Goal: Task Accomplishment & Management: Manage account settings

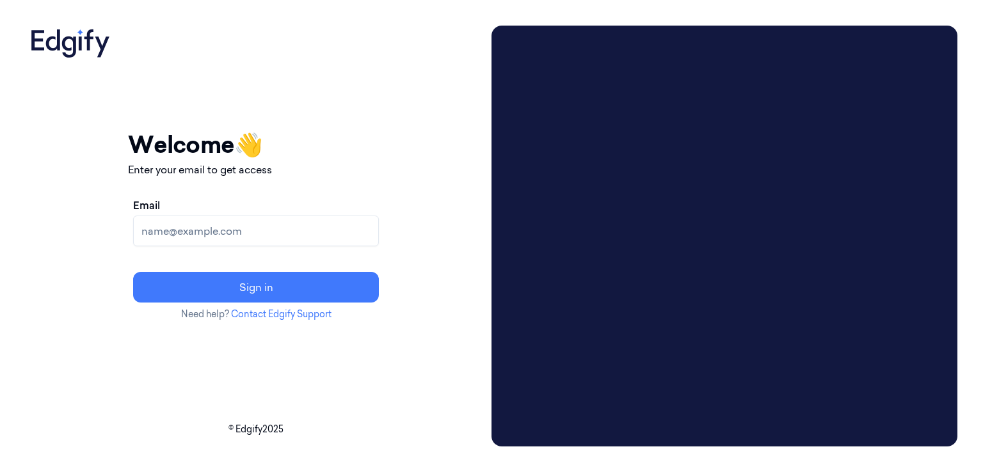
click at [243, 221] on input "Email" at bounding box center [256, 231] width 246 height 31
paste input "[EMAIL_ADDRESS][DOMAIN_NAME]"
type input "[EMAIL_ADDRESS][DOMAIN_NAME]"
click at [292, 303] on div "Email [EMAIL_ADDRESS][DOMAIN_NAME] Sign in" at bounding box center [256, 250] width 256 height 115
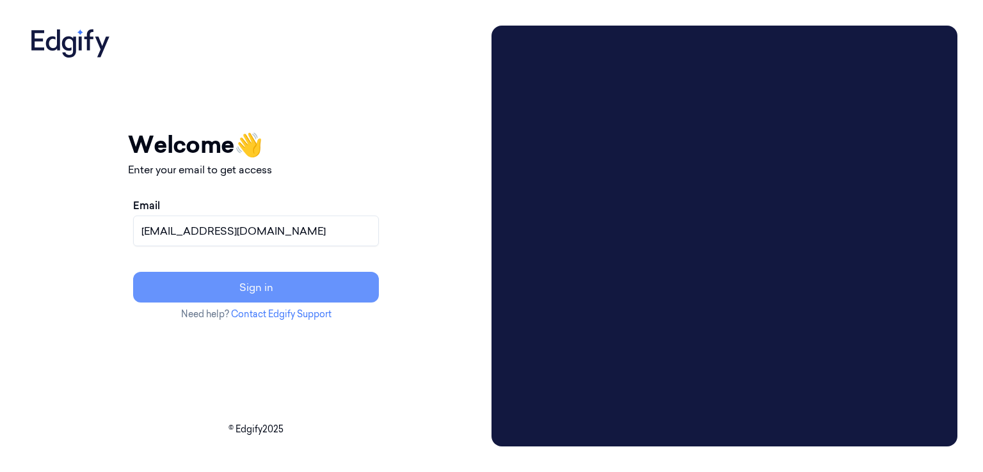
click at [292, 299] on button "Sign in" at bounding box center [256, 287] width 246 height 31
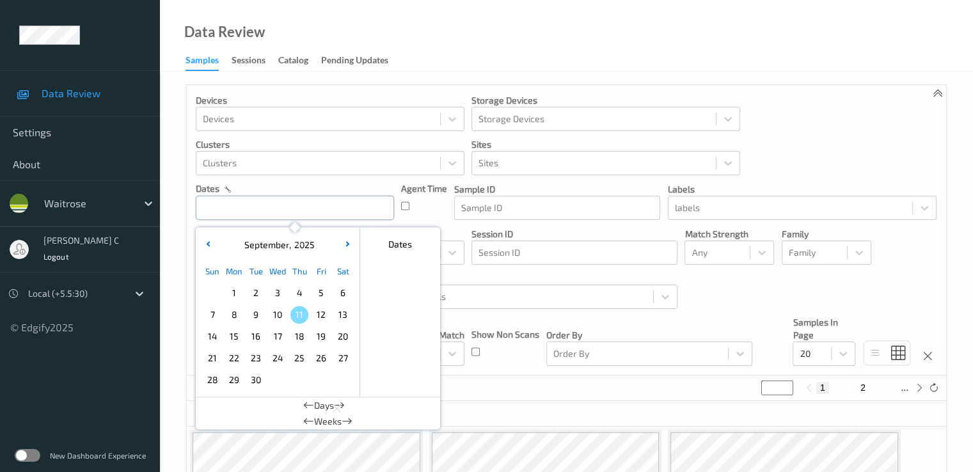
click at [253, 209] on input "text" at bounding box center [295, 208] width 198 height 24
click at [253, 318] on span "9" at bounding box center [256, 315] width 18 height 18
click at [258, 313] on span "9" at bounding box center [256, 315] width 18 height 18
click at [262, 61] on div "Sessions" at bounding box center [249, 62] width 34 height 16
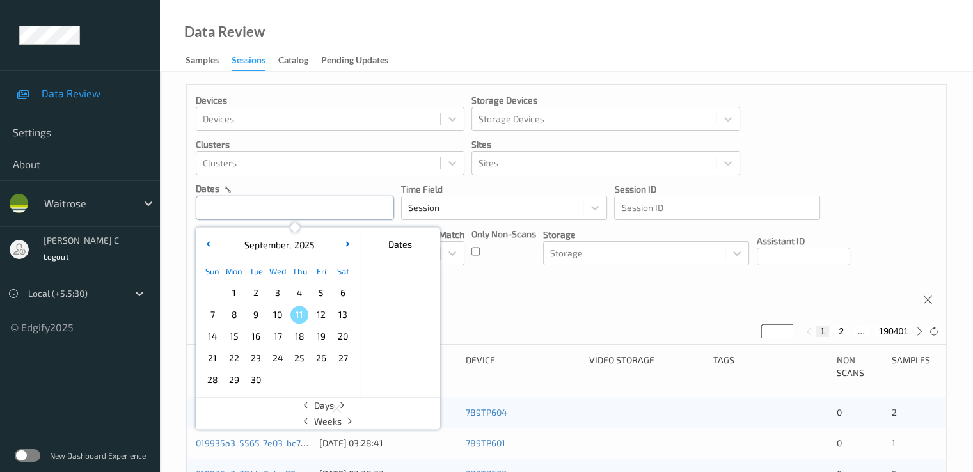
click at [207, 207] on input "text" at bounding box center [295, 208] width 198 height 24
click at [250, 319] on span "9" at bounding box center [256, 315] width 18 height 18
click at [236, 207] on input "text" at bounding box center [295, 208] width 198 height 24
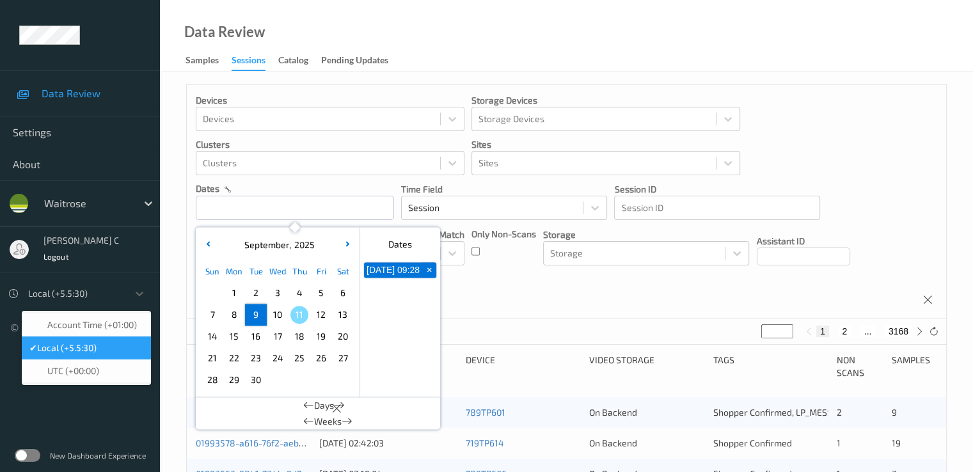
click at [115, 293] on div at bounding box center [74, 293] width 93 height 15
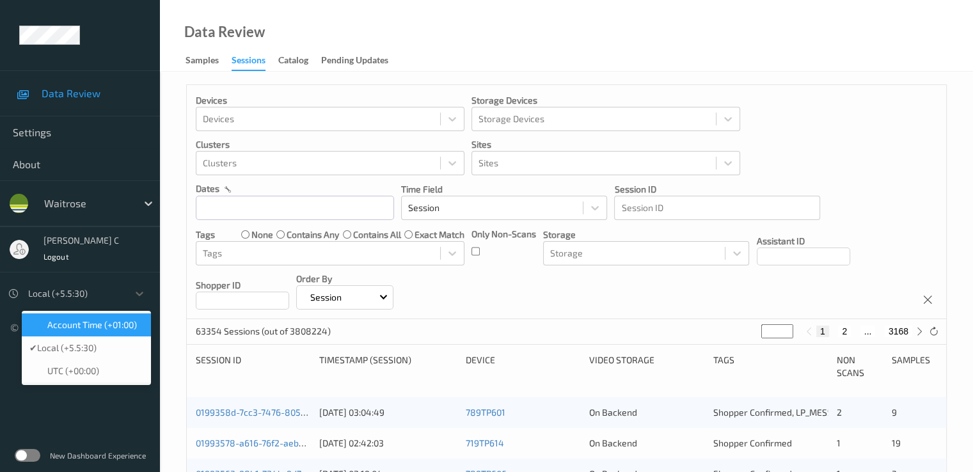
click at [90, 322] on span "Account Time (+01:00)" at bounding box center [92, 325] width 90 height 13
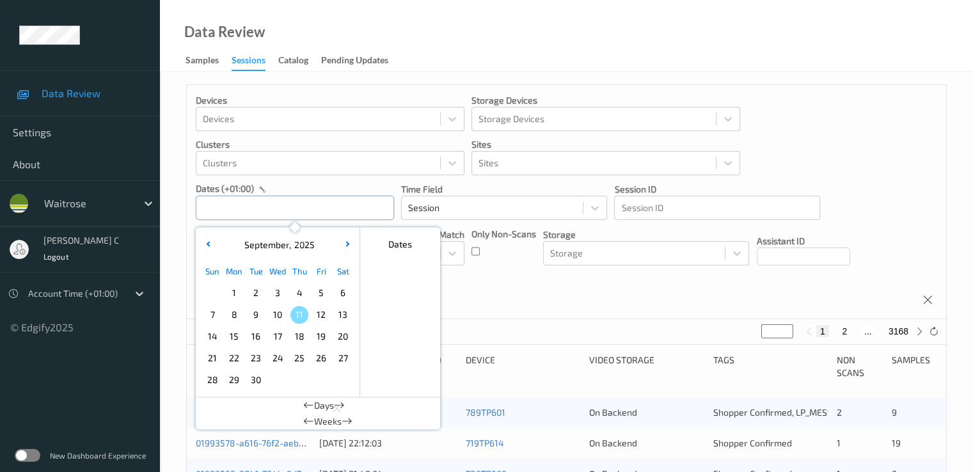
click at [284, 209] on input "text" at bounding box center [295, 208] width 198 height 24
click at [247, 318] on span "9" at bounding box center [256, 315] width 18 height 18
type input "09/09/2025 00:00 -> 09/09/2025 23:59"
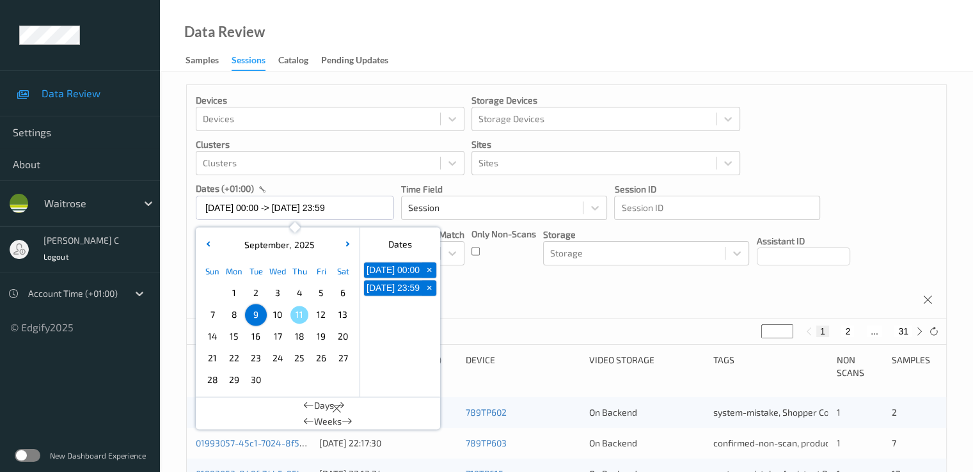
click at [486, 273] on div "Devices Devices Storage Devices Storage Devices Clusters Clusters Sites Sites d…" at bounding box center [566, 202] width 759 height 234
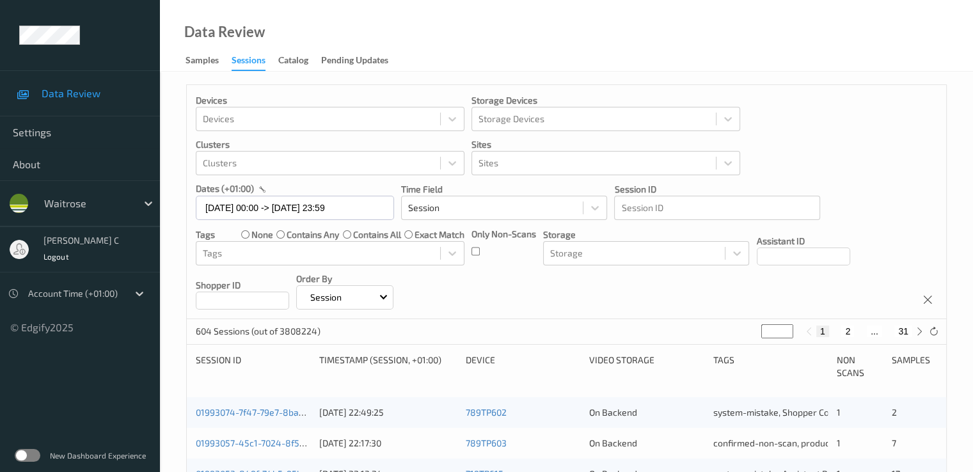
drag, startPoint x: 767, startPoint y: 333, endPoint x: 751, endPoint y: 336, distance: 16.8
click at [751, 336] on div "604 Sessions (out of 3808224) * 1 2 ... 31" at bounding box center [566, 332] width 759 height 26
type input "*"
type input "**"
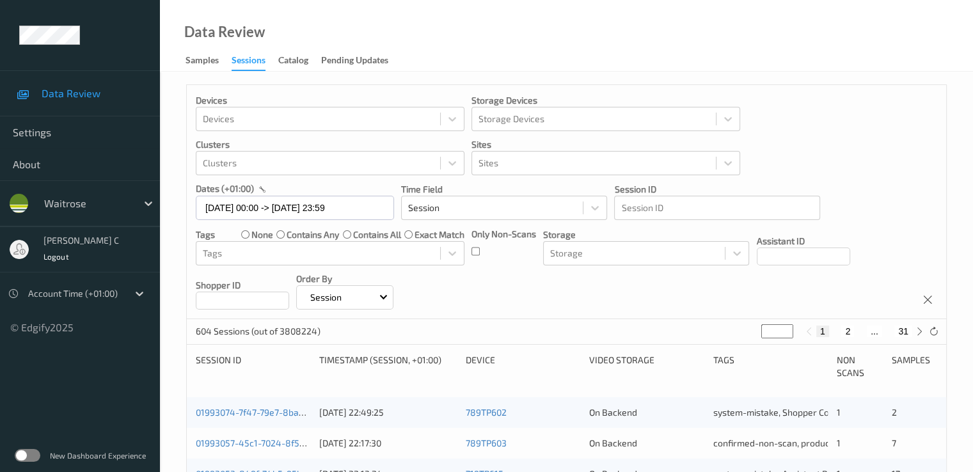
type input "**"
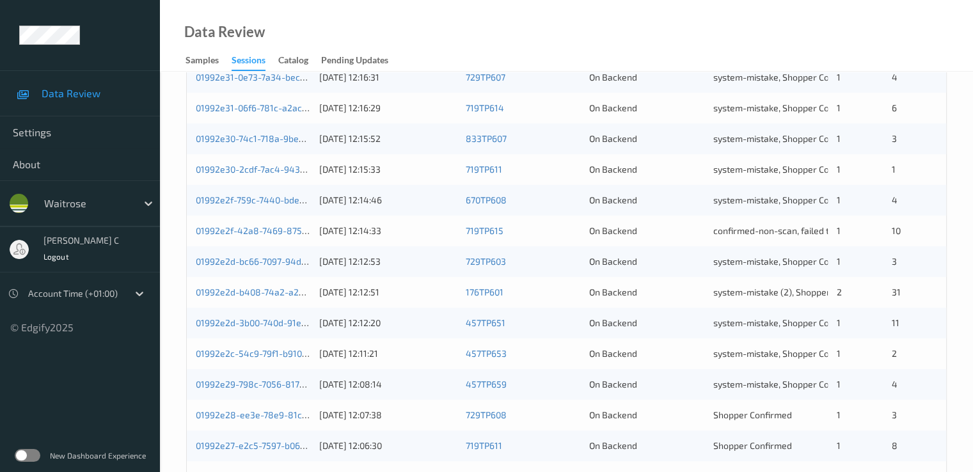
scroll to position [463, 0]
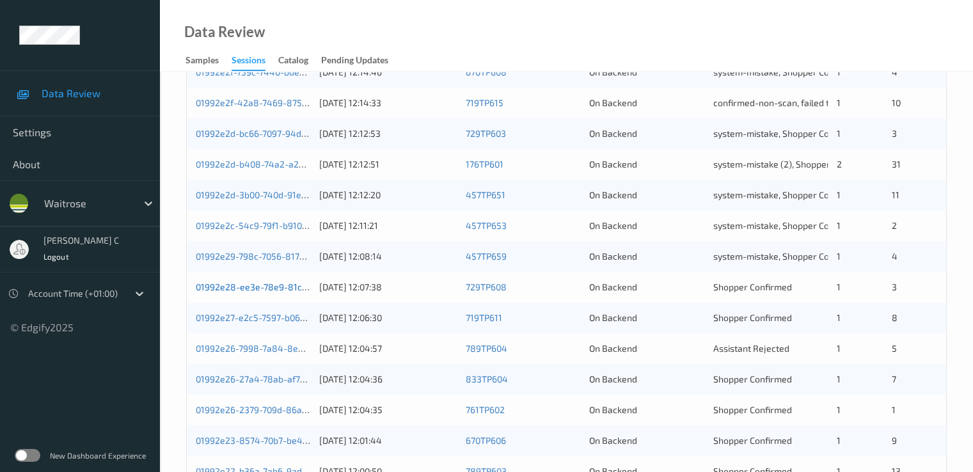
type input "**"
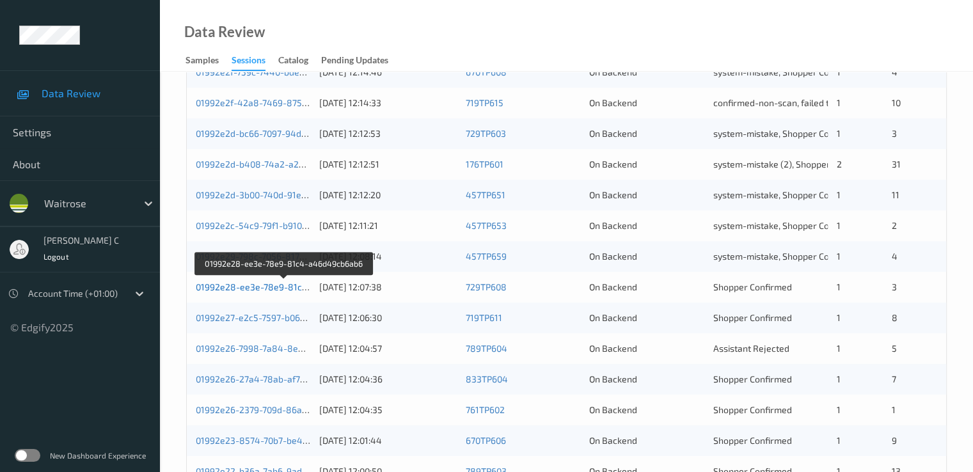
click at [223, 285] on link "01992e28-ee3e-78e9-81c4-a46d49cb6ab6" at bounding box center [285, 287] width 178 height 11
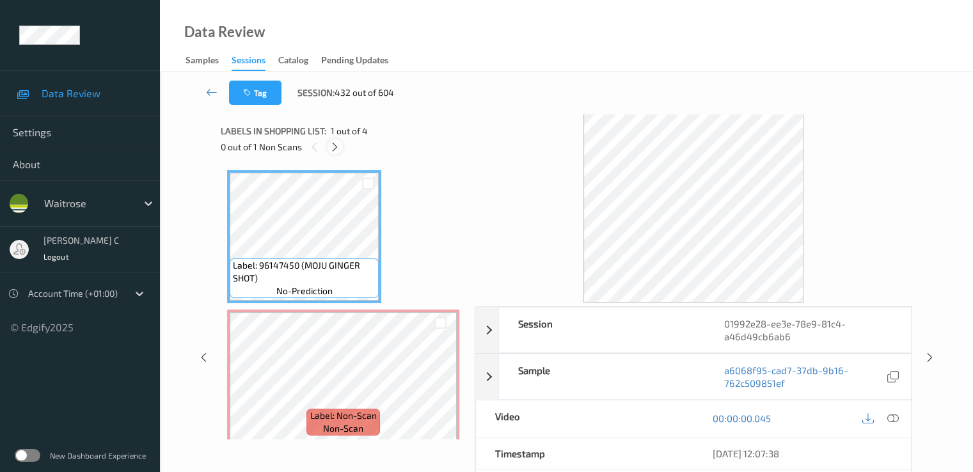
click at [335, 144] on icon at bounding box center [335, 147] width 11 height 12
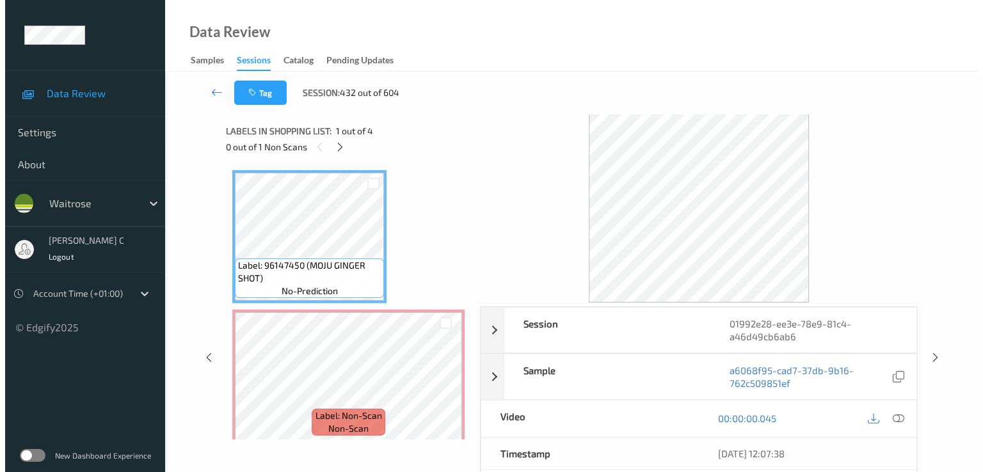
scroll to position [6, 0]
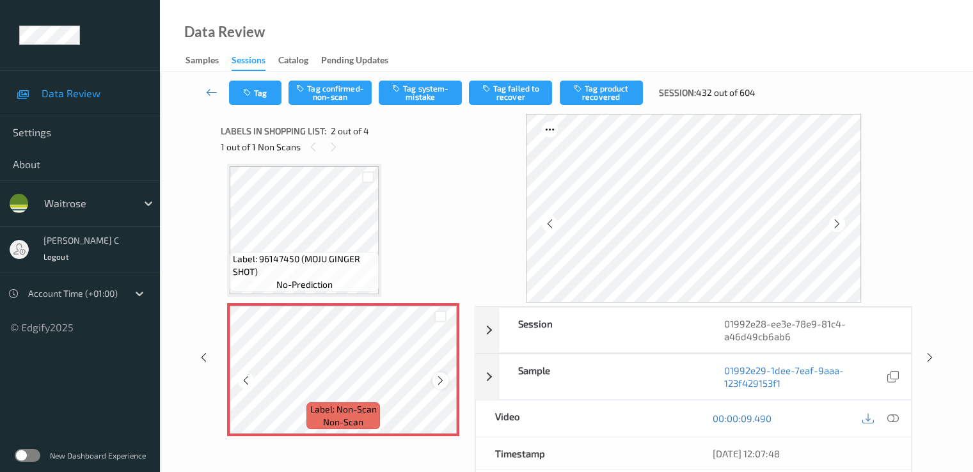
click at [439, 378] on icon at bounding box center [440, 381] width 11 height 12
click at [413, 91] on button "Tag system-mistake" at bounding box center [420, 93] width 83 height 24
click at [250, 100] on button "Tag" at bounding box center [255, 93] width 52 height 24
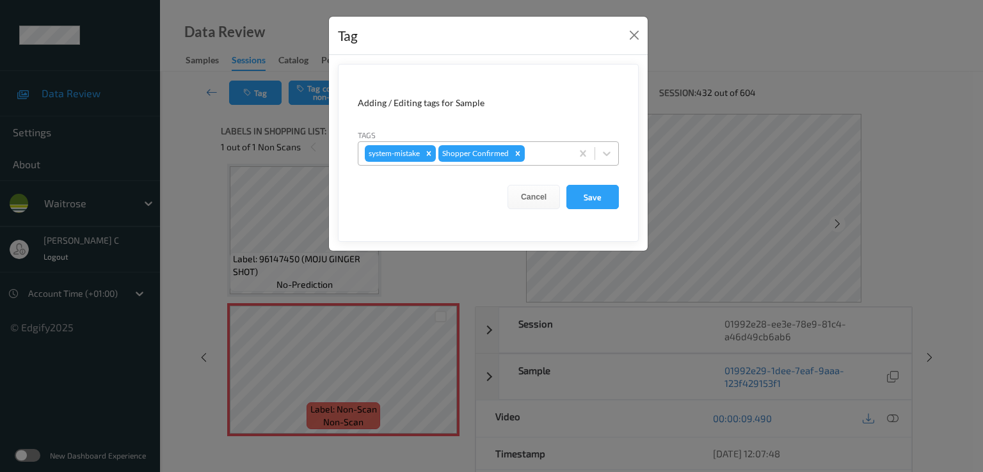
click at [560, 152] on div at bounding box center [546, 153] width 38 height 15
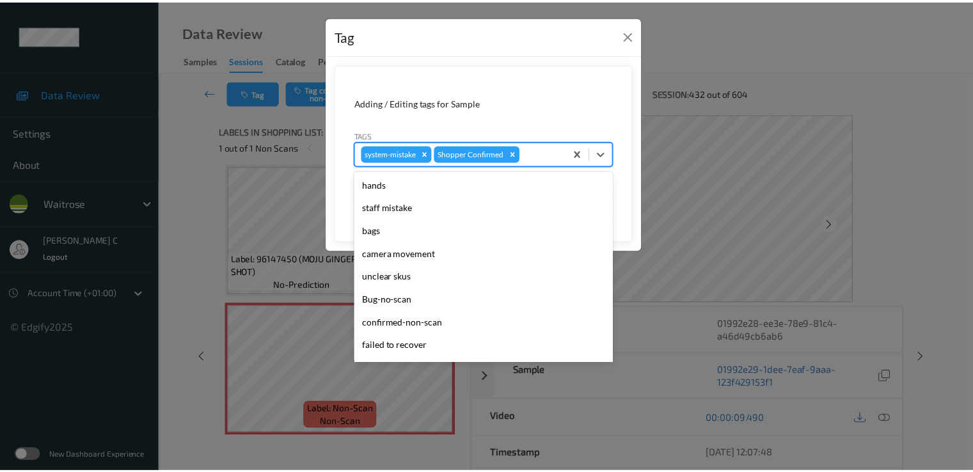
scroll to position [297, 0]
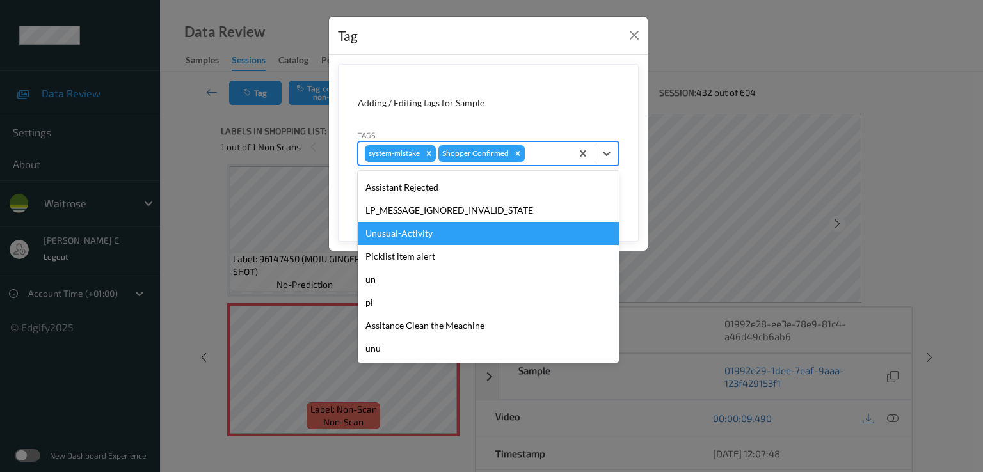
click at [408, 235] on div "Unusual-Activity" at bounding box center [488, 233] width 261 height 23
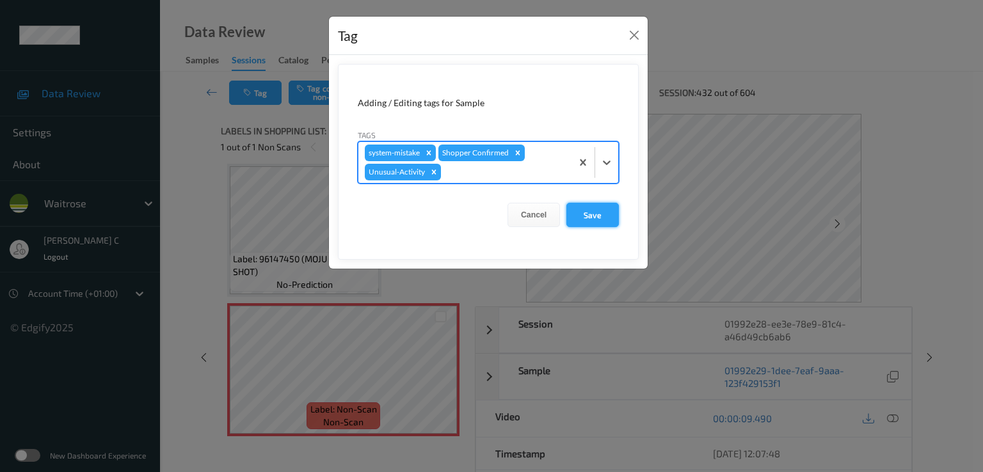
click at [611, 212] on button "Save" at bounding box center [592, 215] width 52 height 24
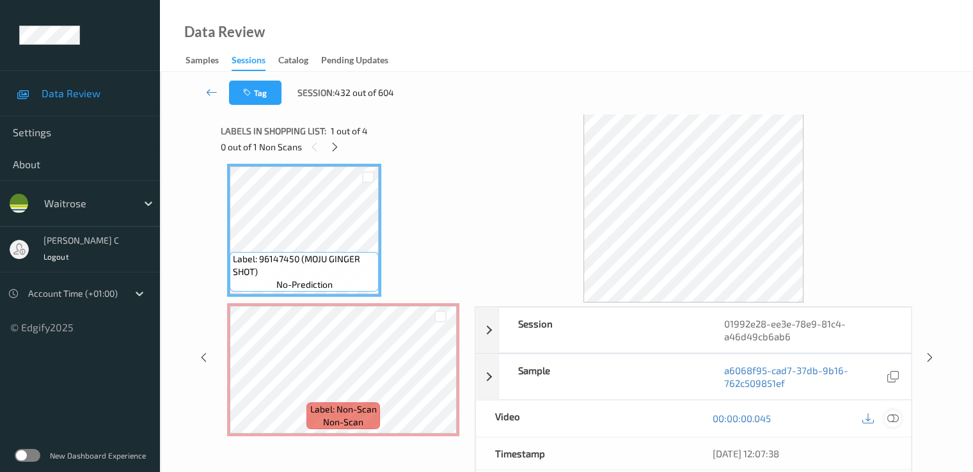
click at [886, 415] on div at bounding box center [892, 418] width 17 height 17
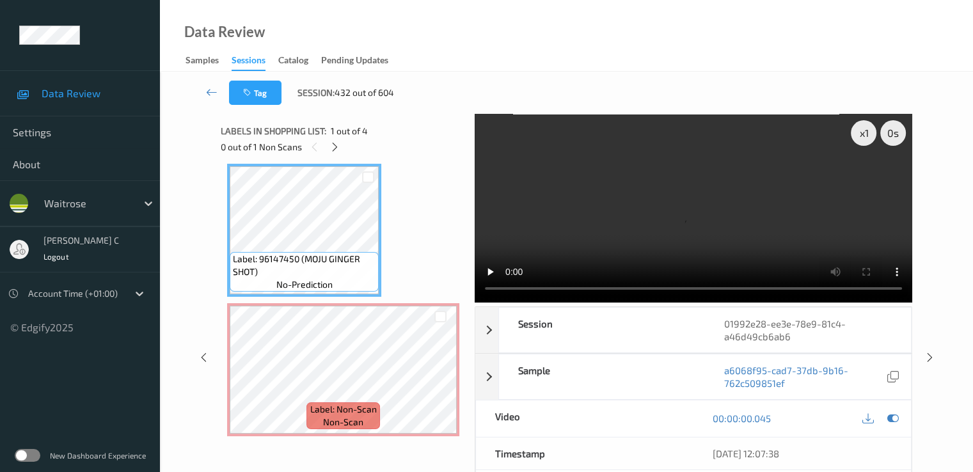
click at [779, 216] on video at bounding box center [694, 208] width 438 height 189
click at [891, 418] on icon at bounding box center [893, 419] width 12 height 12
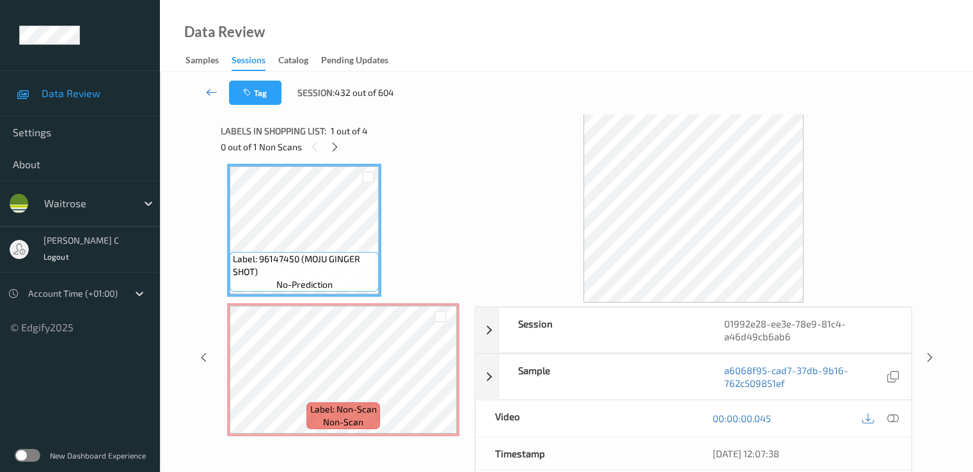
click at [205, 93] on link at bounding box center [212, 93] width 34 height 24
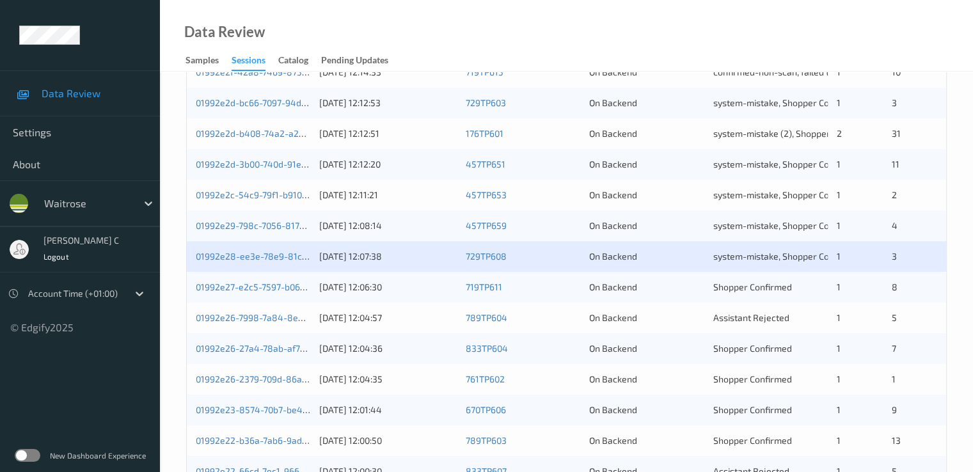
scroll to position [463, 0]
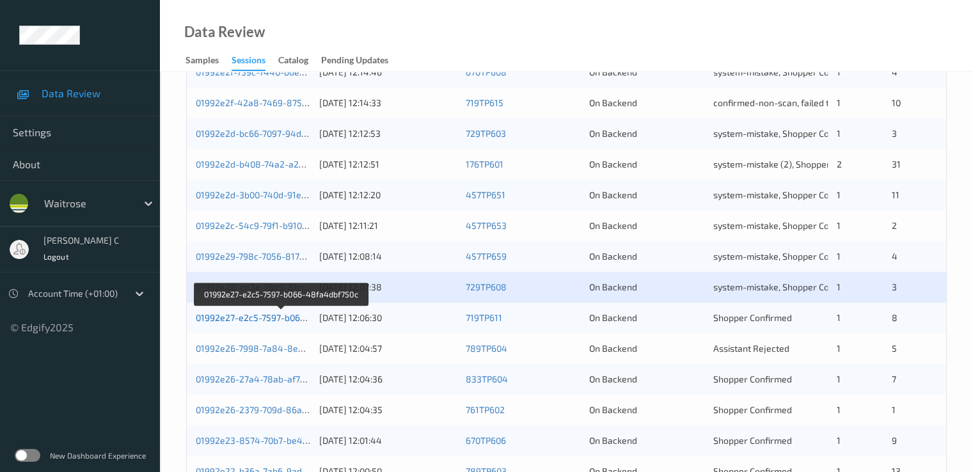
click at [253, 313] on link "01992e27-e2c5-7597-b066-48fa4dbf750c" at bounding box center [281, 317] width 171 height 11
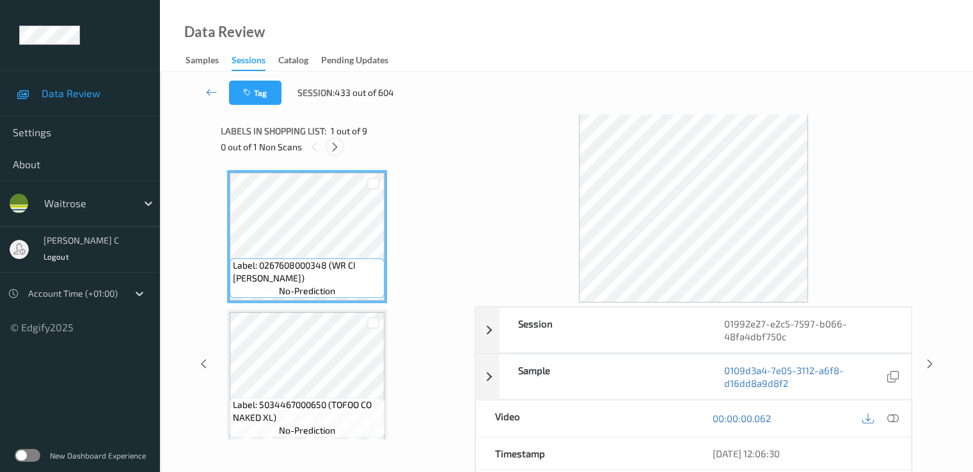
click at [340, 145] on div at bounding box center [335, 147] width 16 height 16
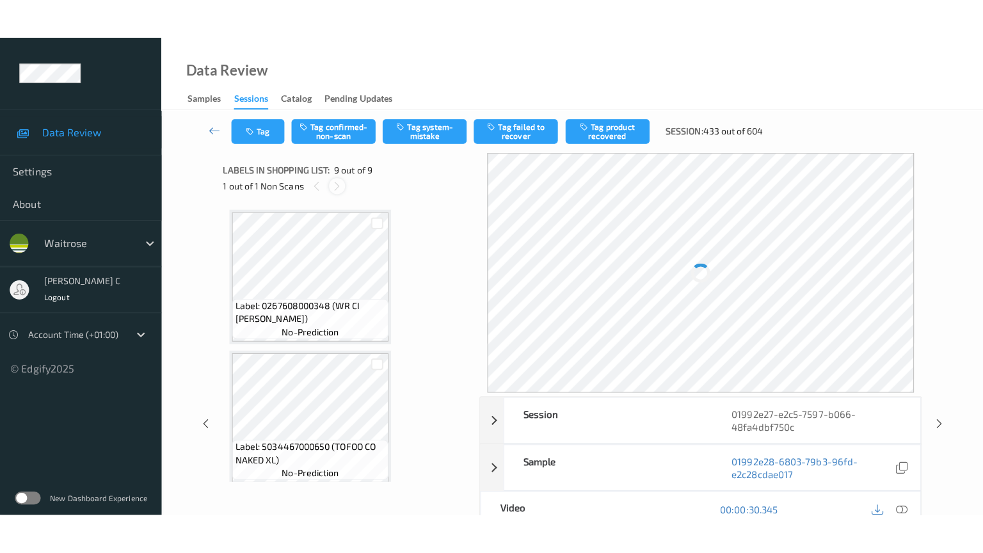
scroll to position [983, 0]
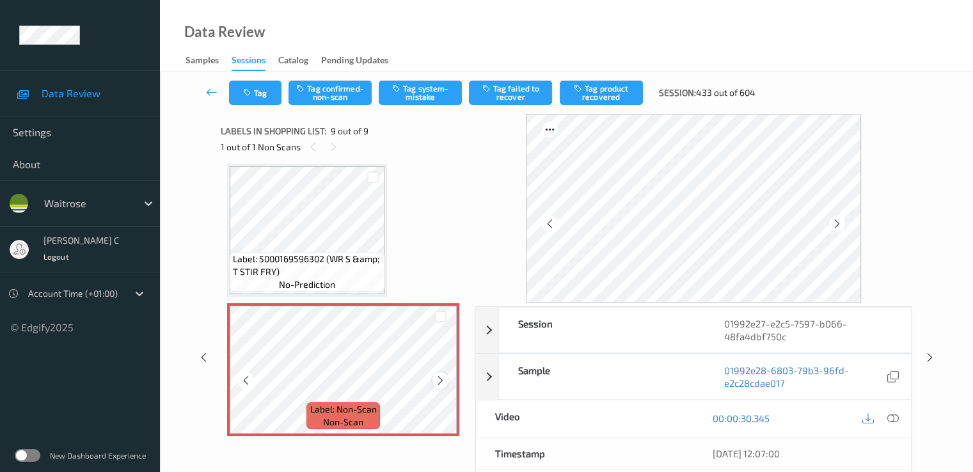
click at [443, 387] on div at bounding box center [441, 380] width 16 height 16
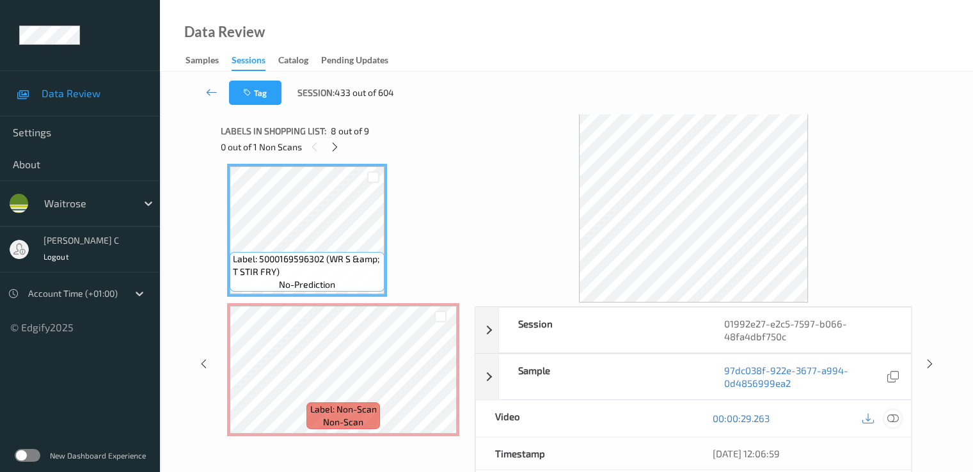
click at [893, 418] on icon at bounding box center [893, 419] width 12 height 12
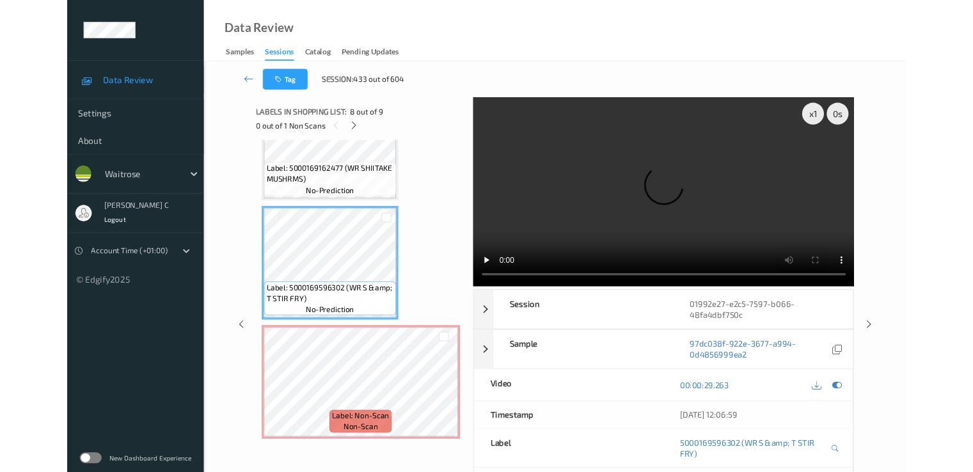
scroll to position [905, 0]
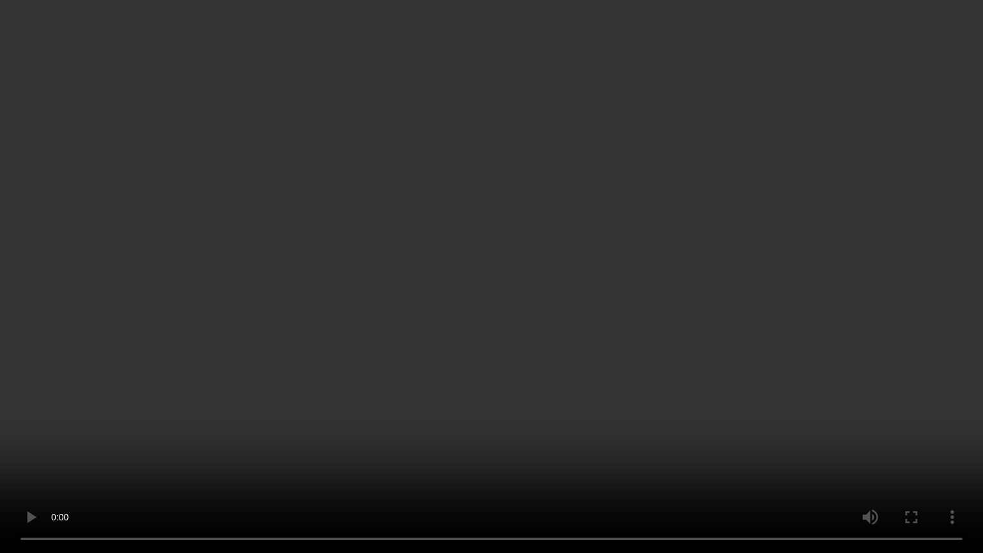
click at [411, 438] on video at bounding box center [491, 276] width 983 height 553
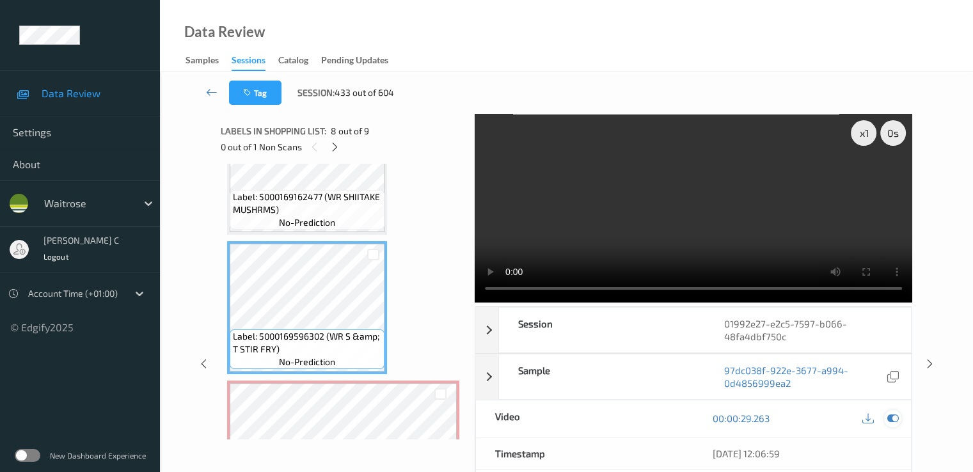
click at [888, 419] on icon at bounding box center [893, 419] width 12 height 12
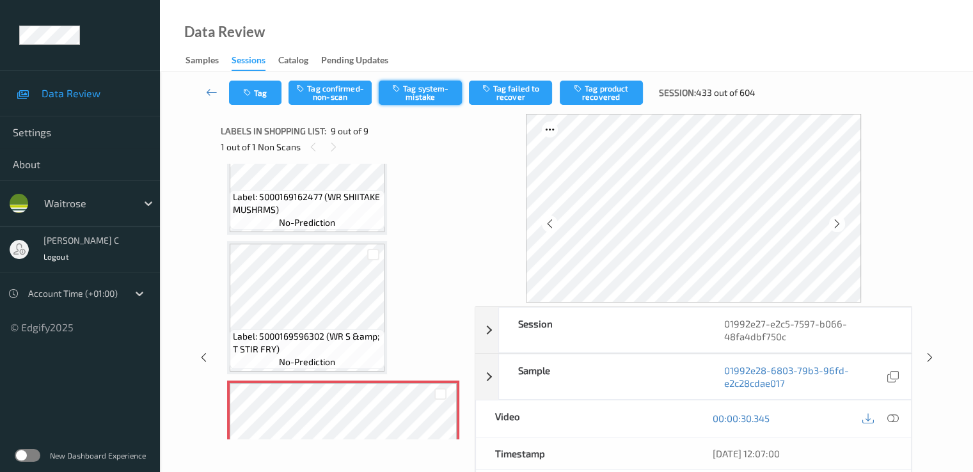
click at [402, 88] on icon "button" at bounding box center [397, 88] width 11 height 9
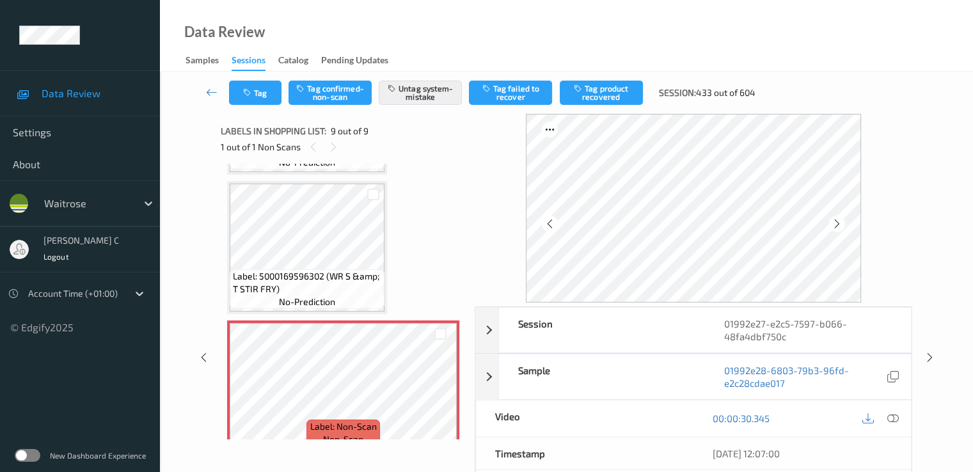
scroll to position [986, 0]
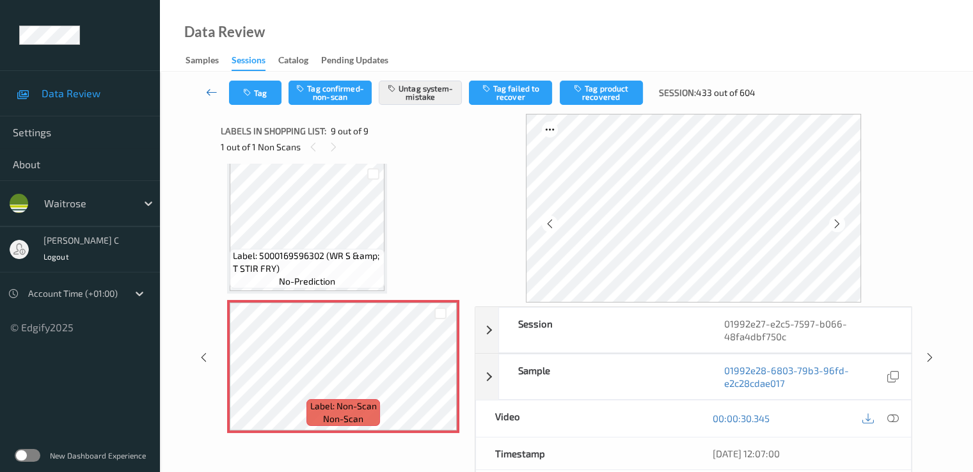
click at [200, 94] on link at bounding box center [212, 93] width 34 height 24
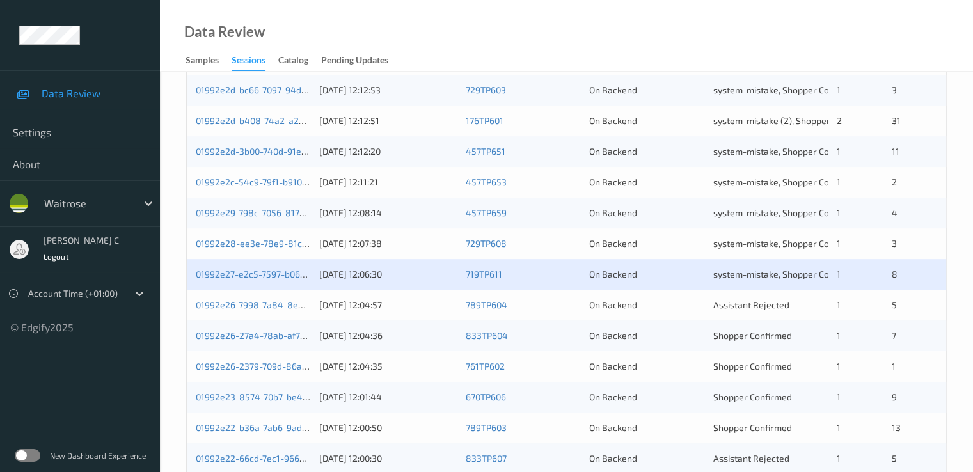
scroll to position [591, 0]
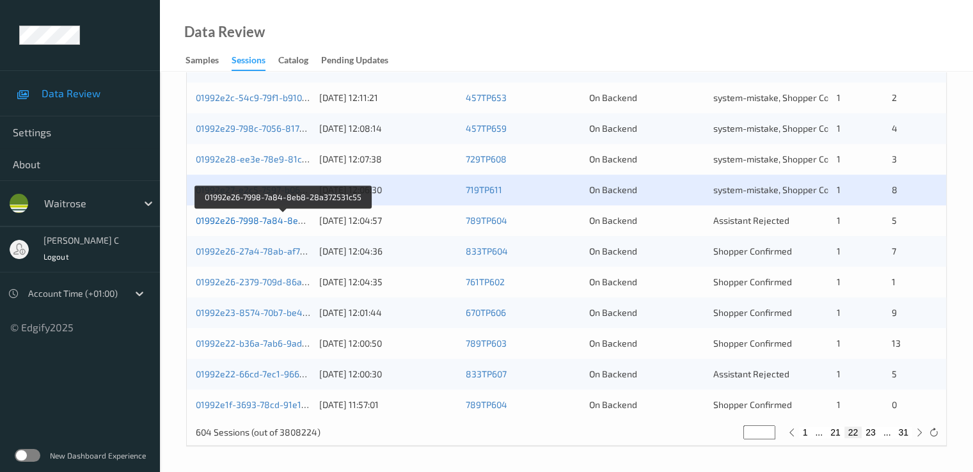
click at [269, 220] on link "01992e26-7998-7a84-8eb8-28a372531c55" at bounding box center [284, 220] width 177 height 11
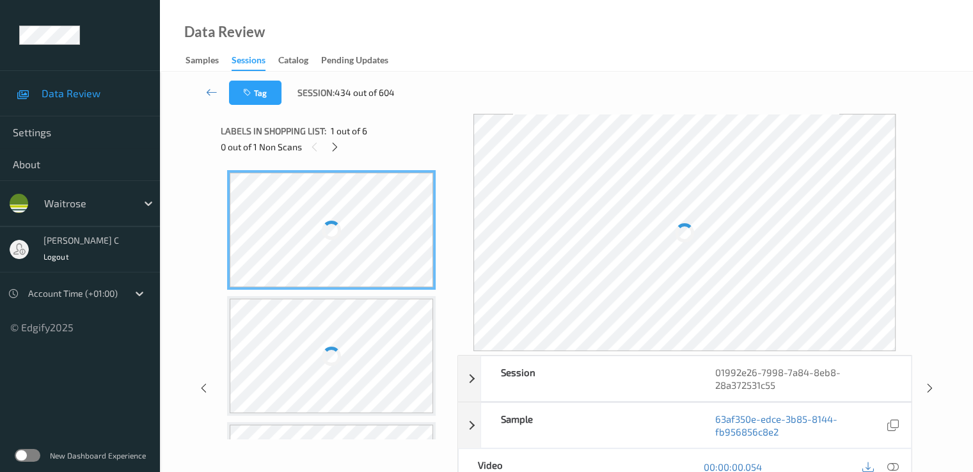
click at [343, 151] on div "0 out of 1 Non Scans" at bounding box center [335, 147] width 228 height 16
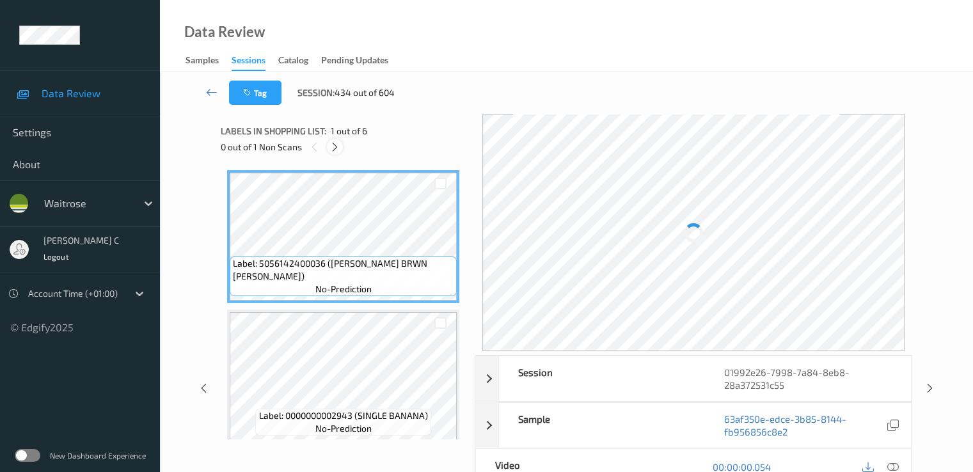
click at [338, 147] on icon at bounding box center [335, 147] width 11 height 12
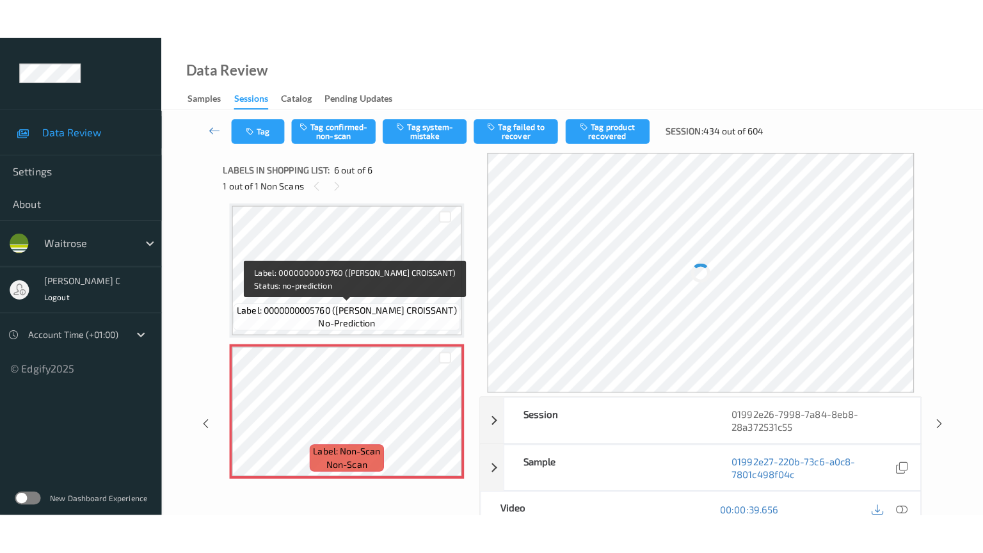
scroll to position [565, 0]
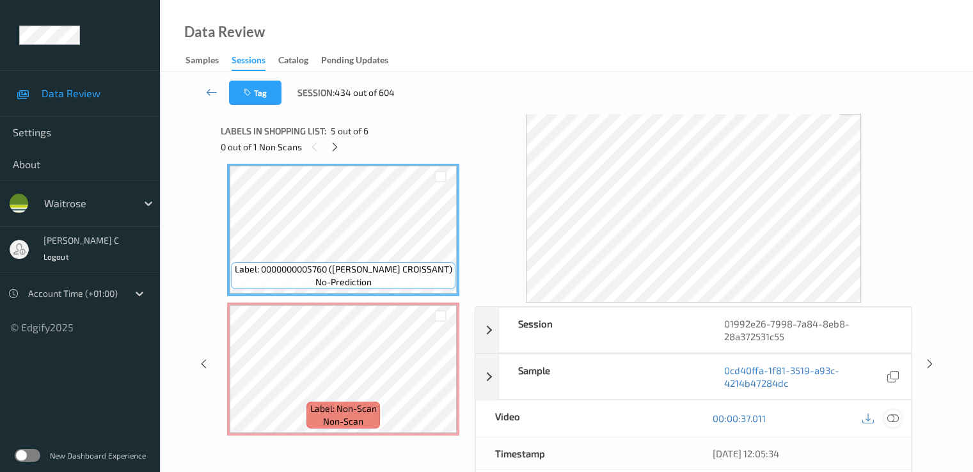
click at [887, 417] on icon at bounding box center [893, 419] width 12 height 12
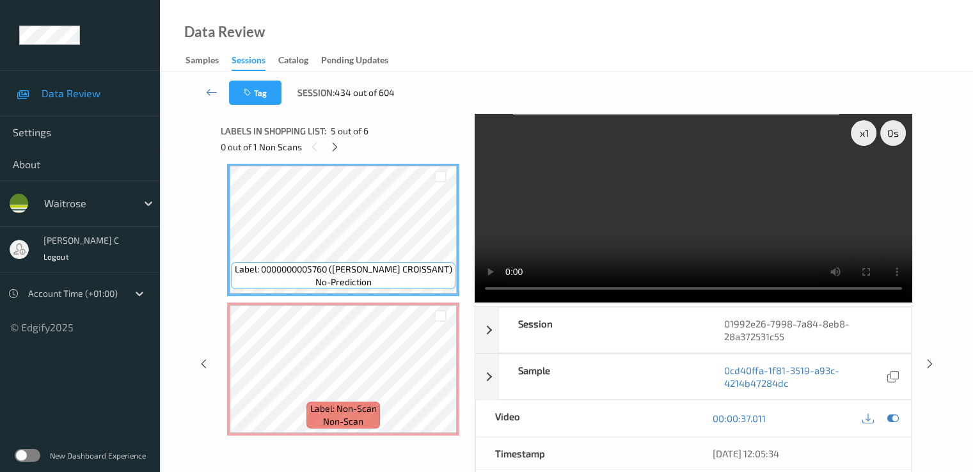
click at [832, 220] on video at bounding box center [694, 208] width 438 height 189
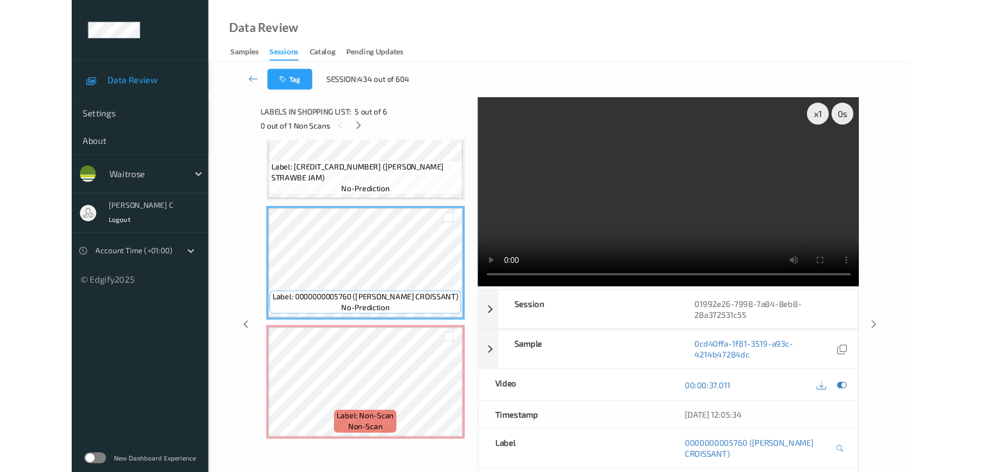
scroll to position [487, 0]
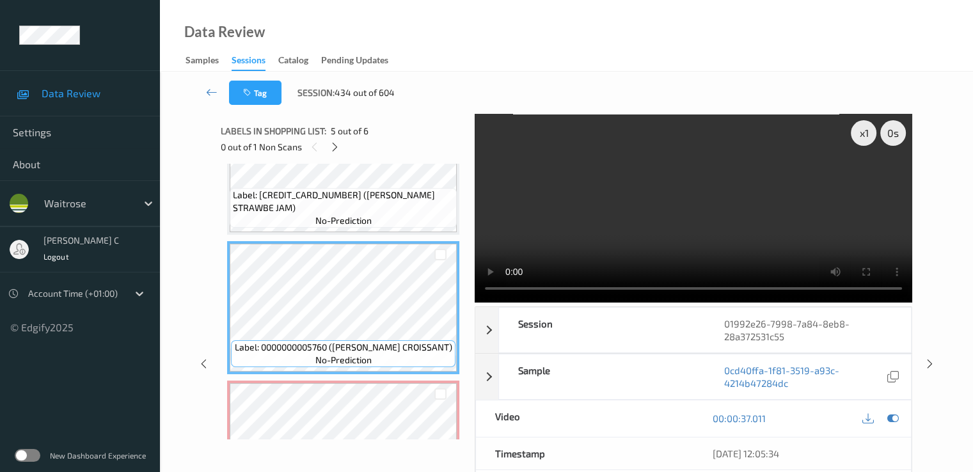
click at [900, 423] on div at bounding box center [881, 418] width 42 height 17
click at [891, 417] on icon at bounding box center [893, 419] width 12 height 12
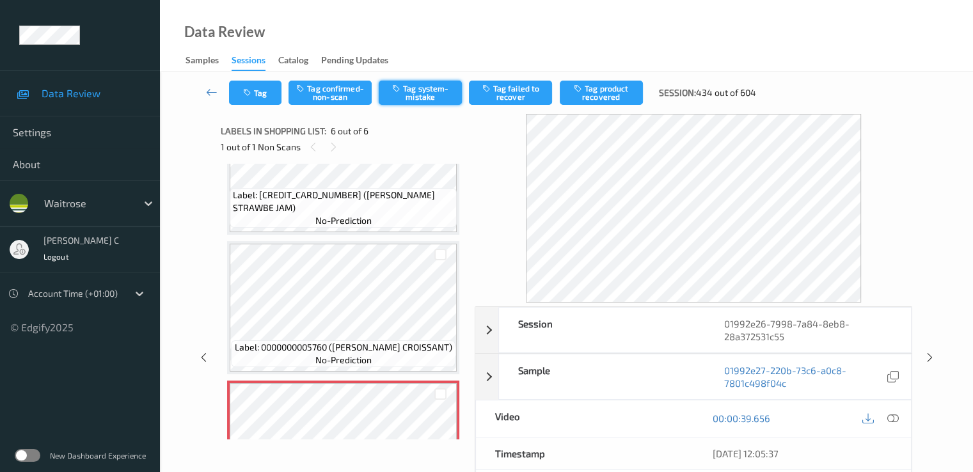
click at [392, 93] on button "Tag system-mistake" at bounding box center [420, 93] width 83 height 24
click at [258, 93] on button "Tag" at bounding box center [255, 93] width 52 height 24
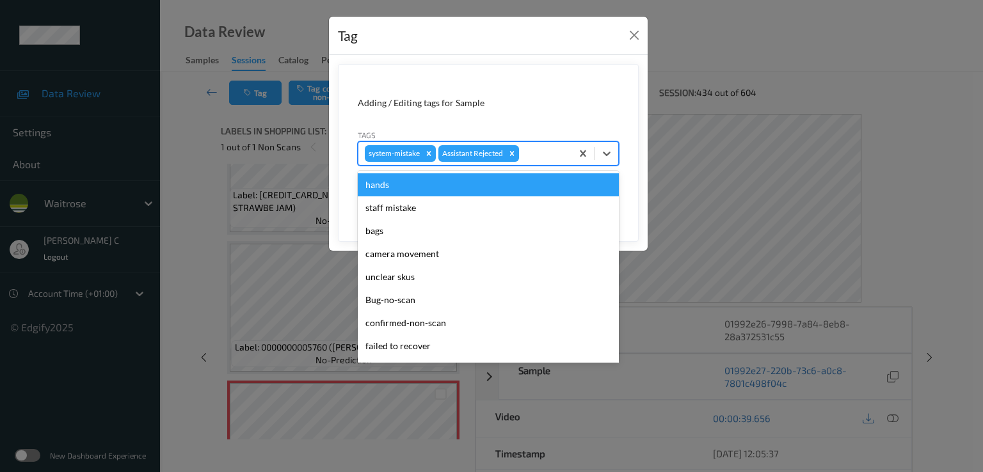
click at [553, 150] on div at bounding box center [543, 153] width 44 height 15
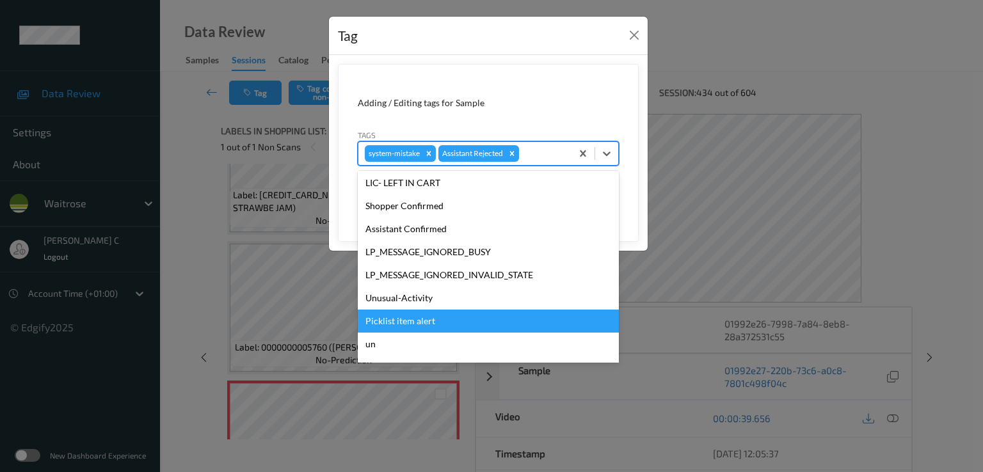
scroll to position [297, 0]
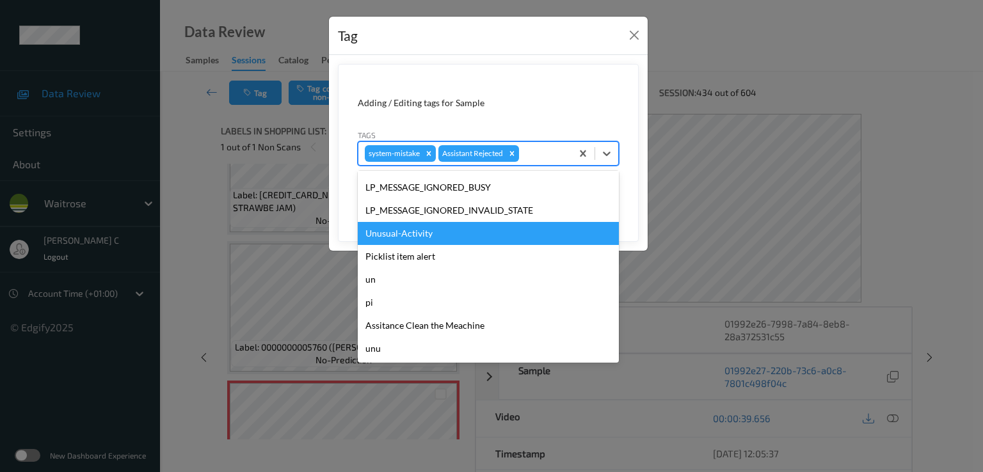
click at [420, 231] on div "Unusual-Activity" at bounding box center [488, 233] width 261 height 23
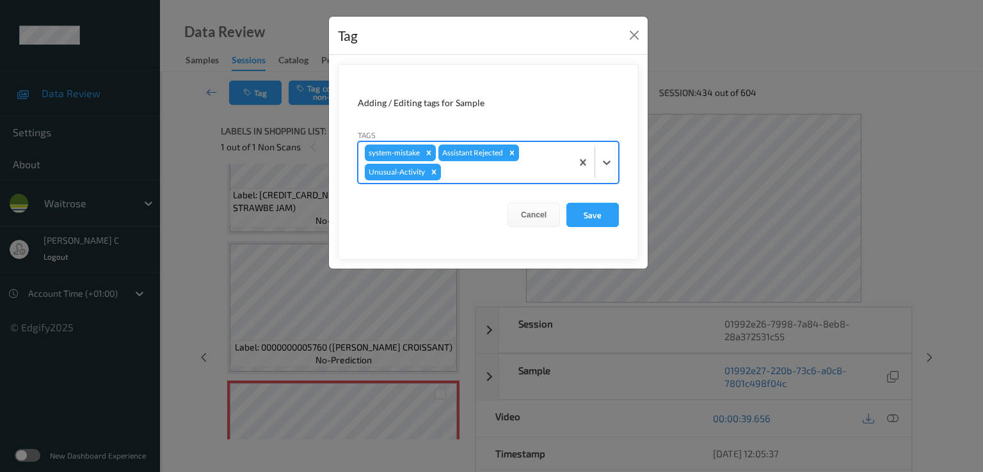
click at [520, 175] on div at bounding box center [504, 171] width 122 height 15
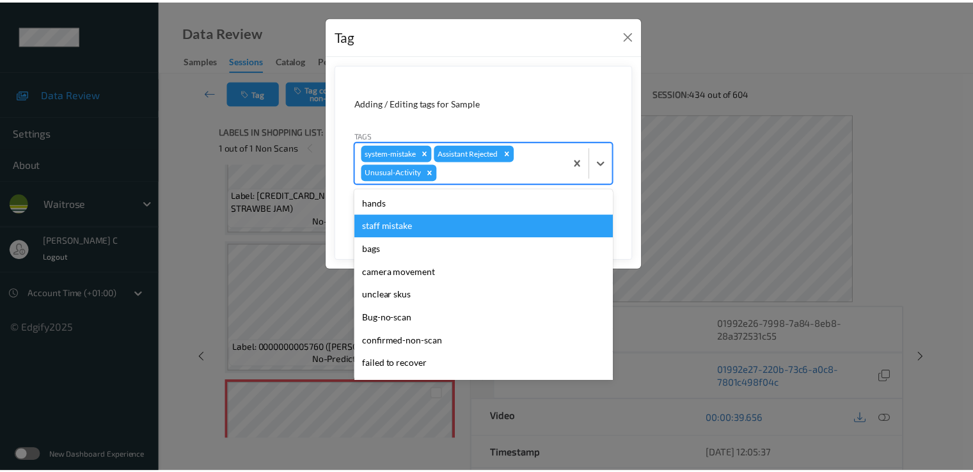
scroll to position [274, 0]
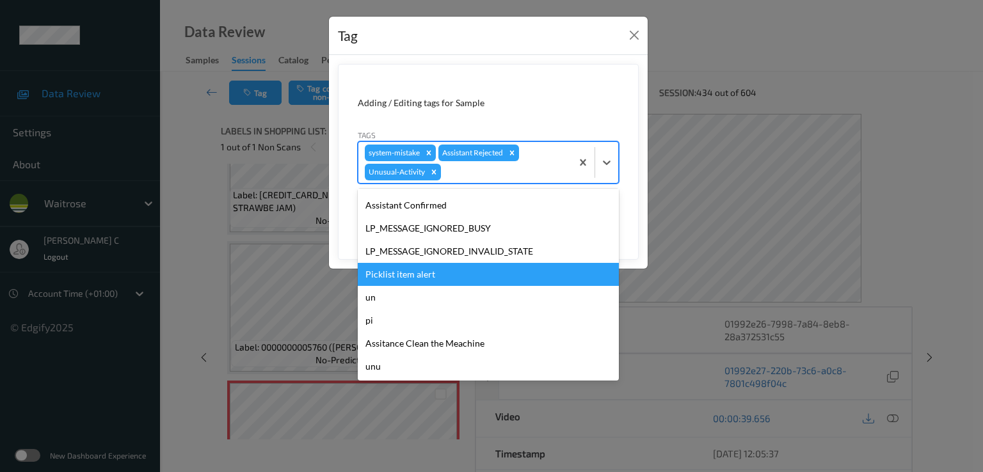
click at [433, 264] on div "Picklist item alert" at bounding box center [488, 274] width 261 height 23
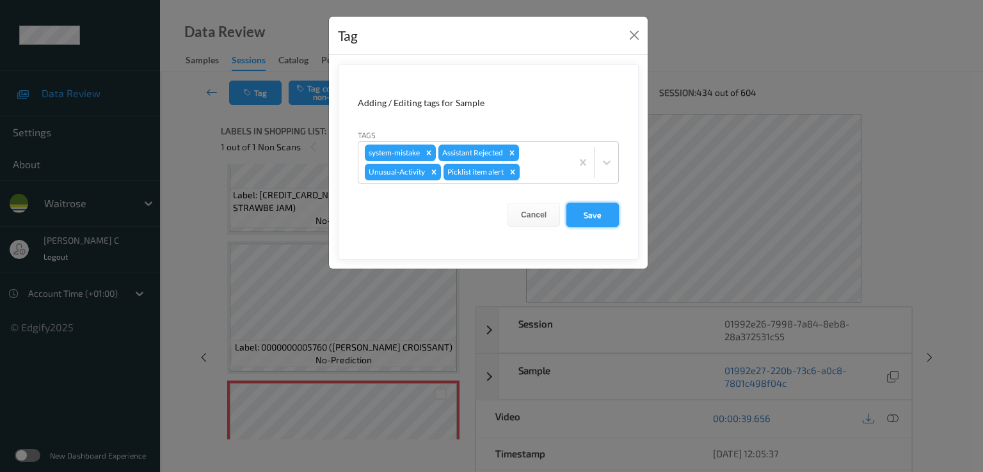
click at [611, 208] on button "Save" at bounding box center [592, 215] width 52 height 24
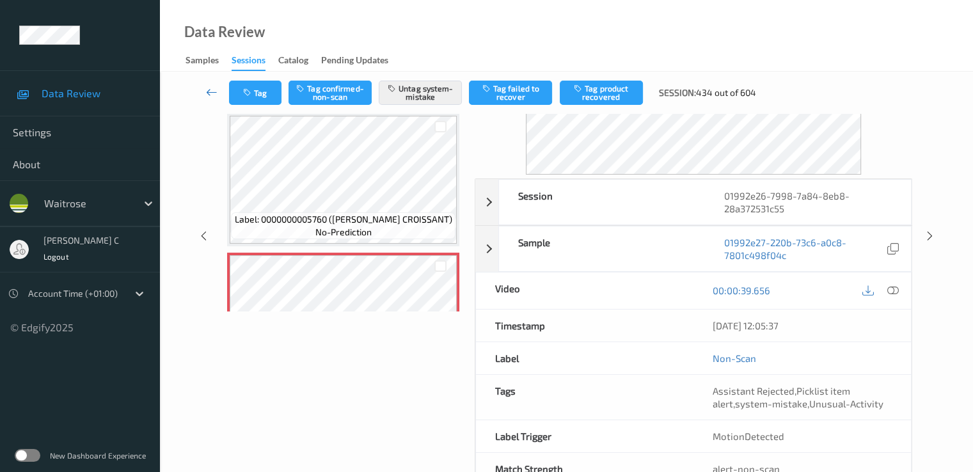
click at [213, 91] on icon at bounding box center [212, 92] width 12 height 13
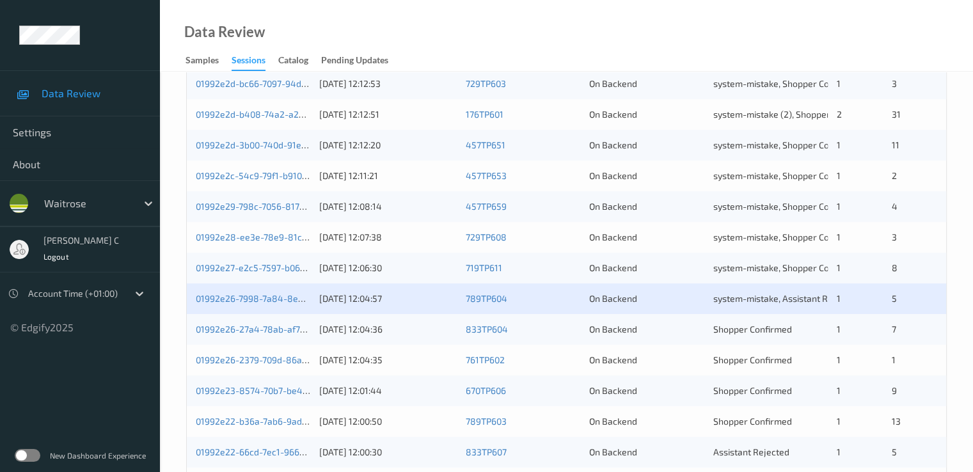
scroll to position [591, 0]
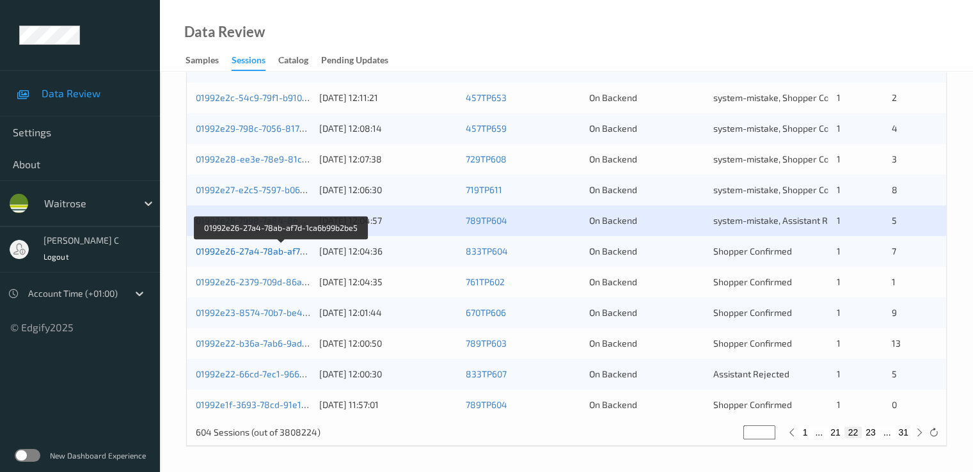
click at [265, 254] on link "01992e26-27a4-78ab-af7d-1ca6b99b2be5" at bounding box center [282, 251] width 173 height 11
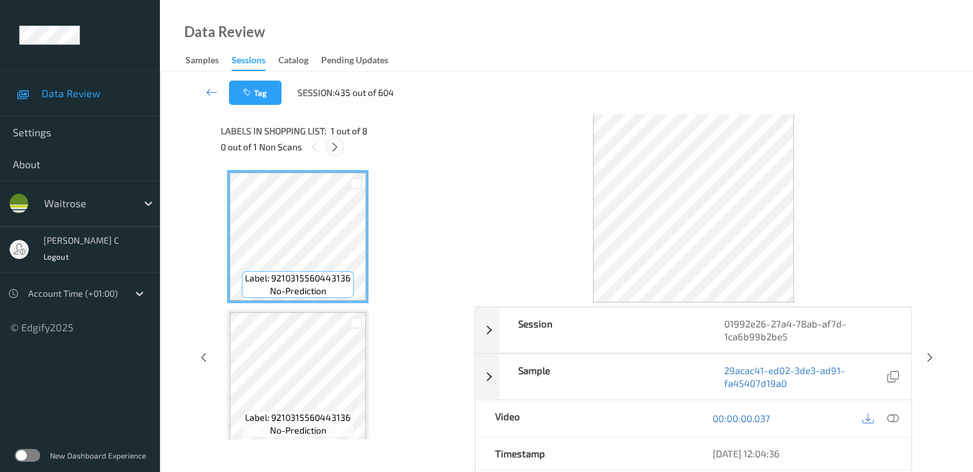
click at [338, 152] on div at bounding box center [335, 147] width 16 height 16
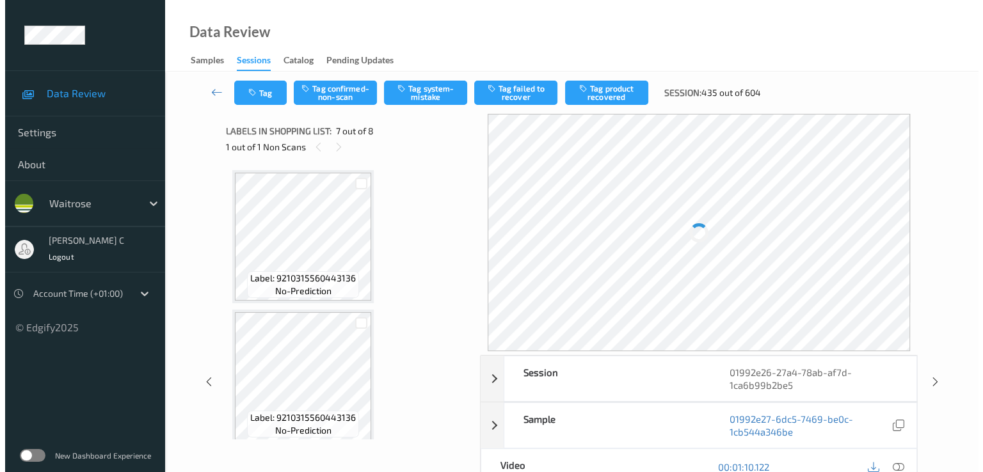
scroll to position [704, 0]
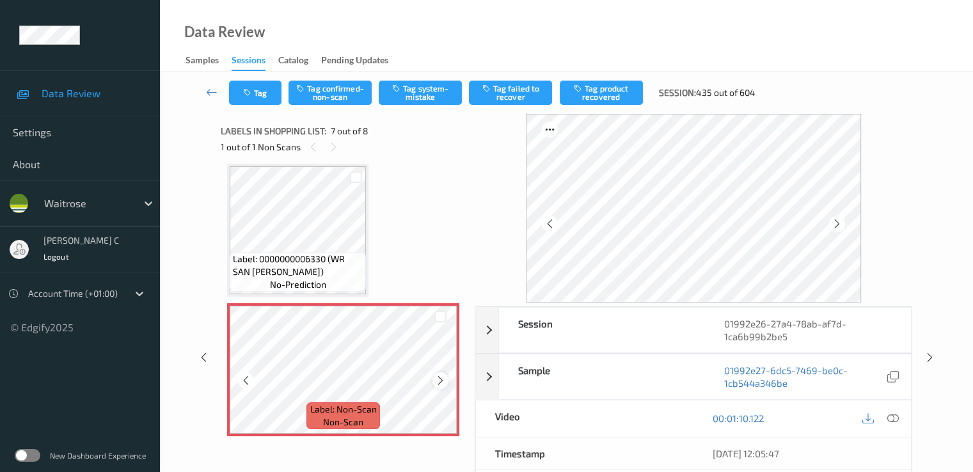
click at [438, 378] on icon at bounding box center [440, 381] width 11 height 12
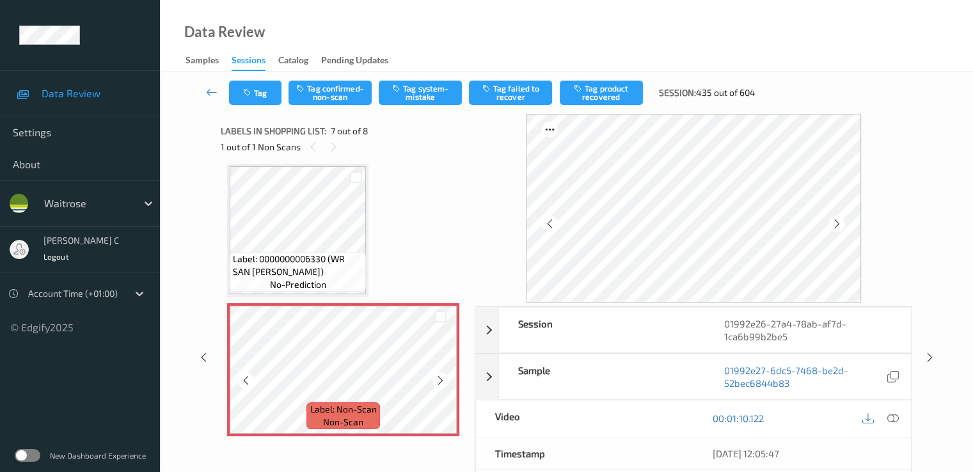
click at [438, 378] on icon at bounding box center [440, 381] width 11 height 12
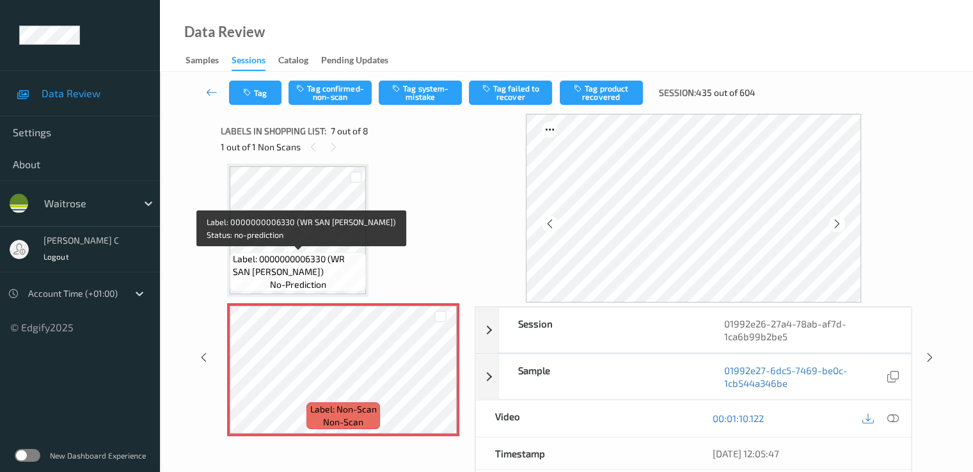
click at [312, 260] on span "Label: 0000000006330 (WR SAN FRAN BLOOMER)" at bounding box center [298, 266] width 130 height 26
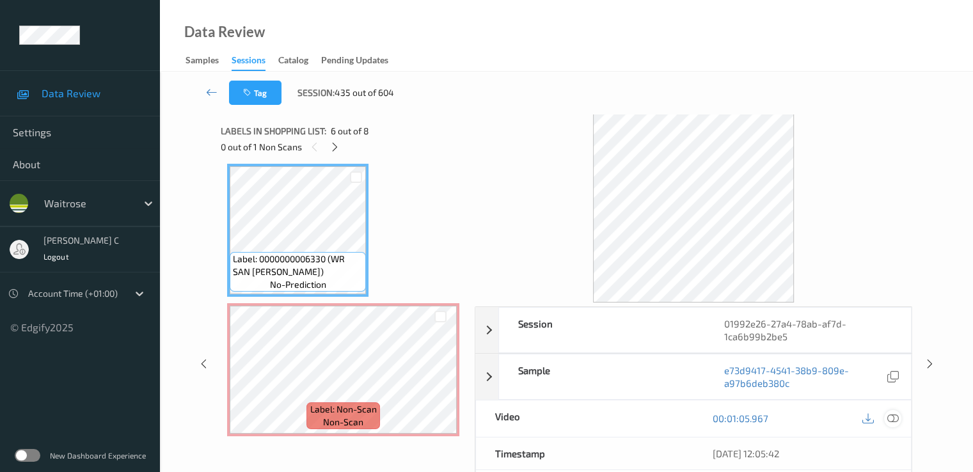
click at [888, 415] on icon at bounding box center [893, 419] width 12 height 12
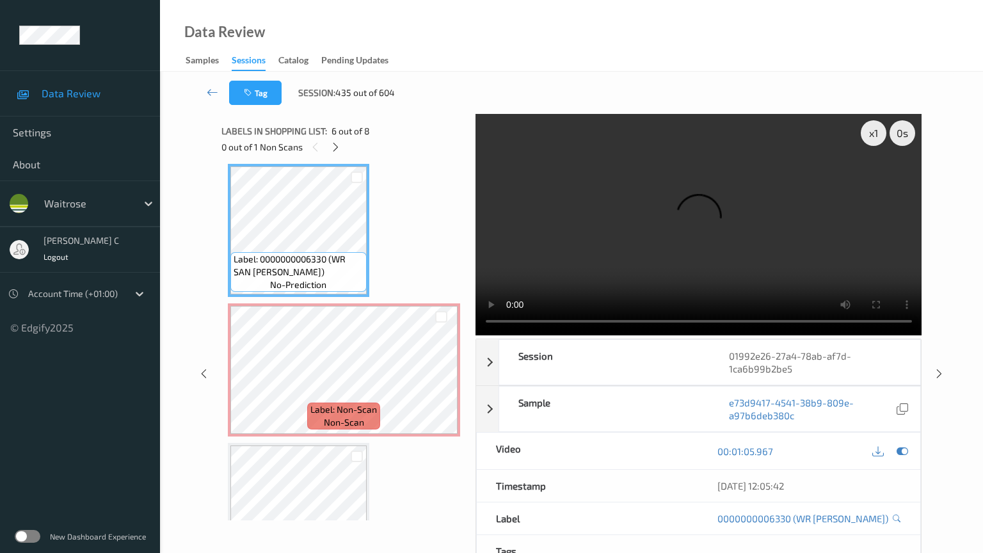
click at [582, 327] on video at bounding box center [698, 224] width 447 height 221
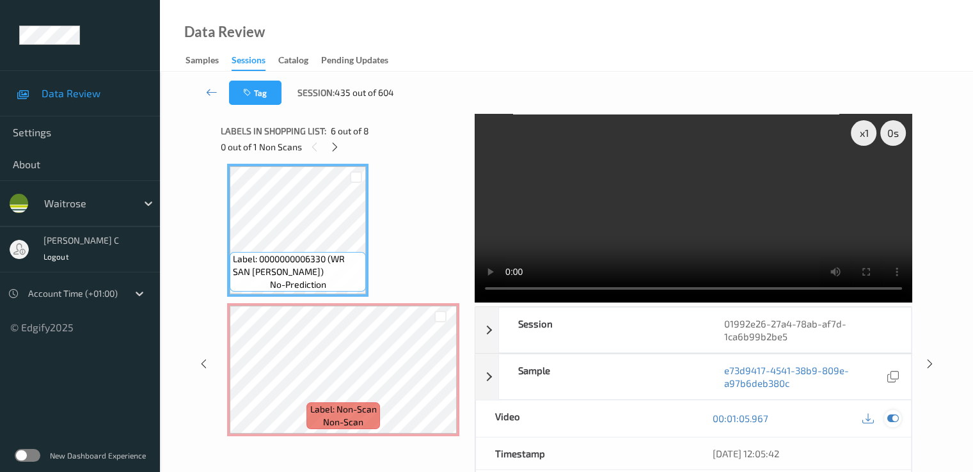
click at [899, 417] on div at bounding box center [892, 418] width 17 height 17
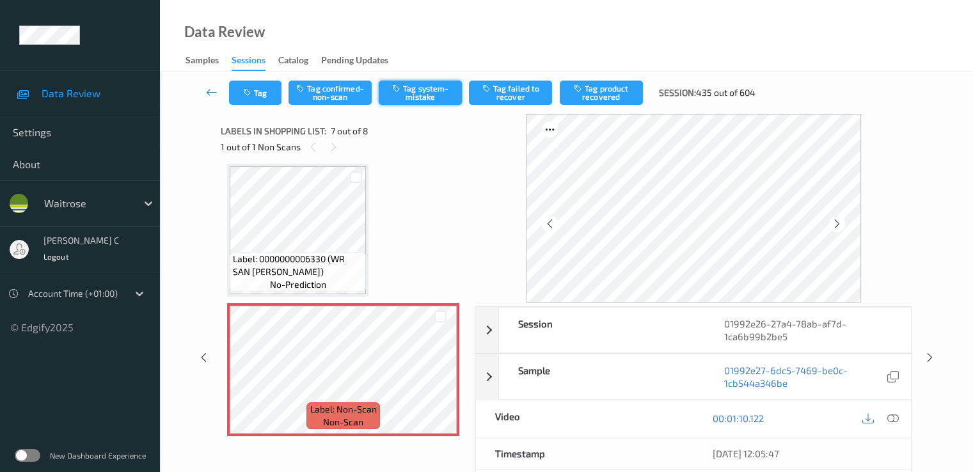
click at [431, 91] on button "Tag system-mistake" at bounding box center [420, 93] width 83 height 24
click at [442, 86] on button "Tag system-mistake" at bounding box center [420, 93] width 83 height 24
click at [272, 97] on button "Tag" at bounding box center [255, 93] width 52 height 24
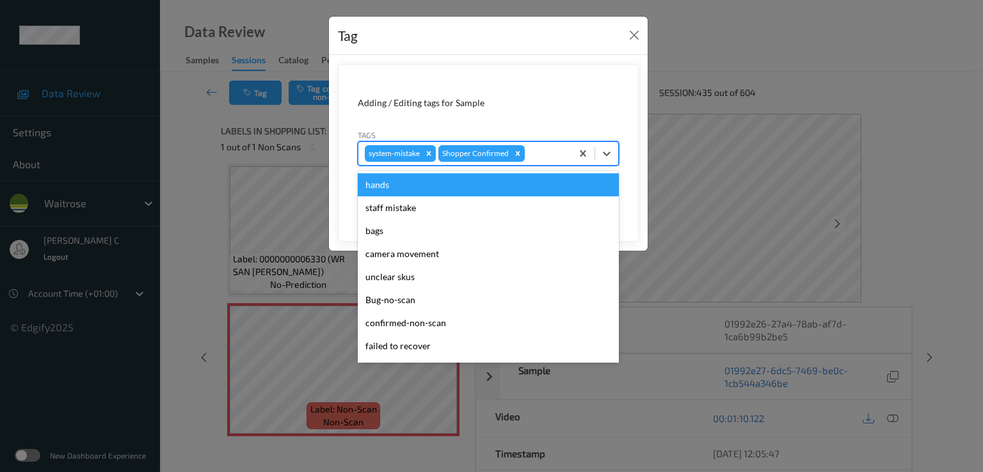
click at [534, 154] on div at bounding box center [546, 153] width 38 height 15
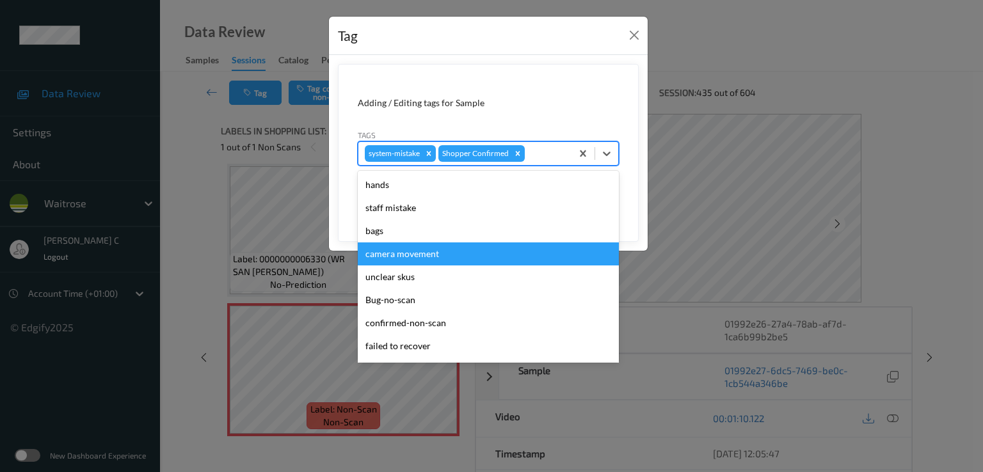
scroll to position [297, 0]
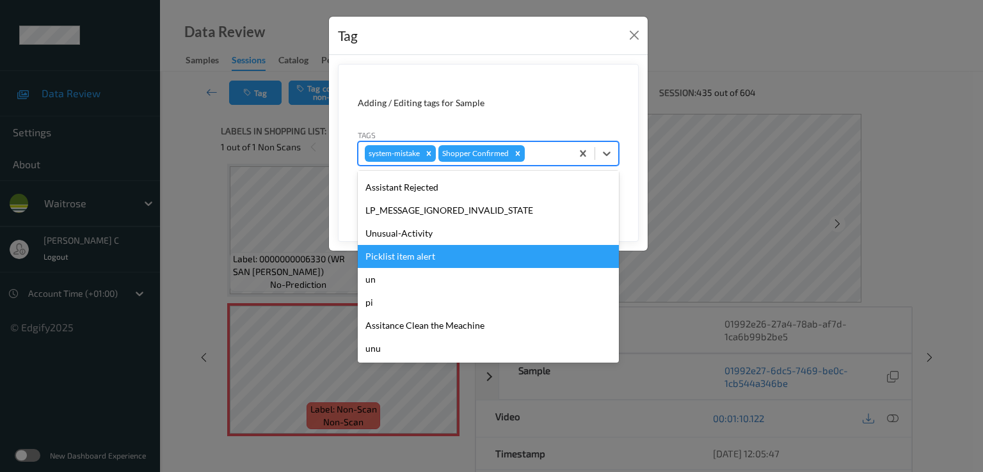
click at [438, 258] on div "Picklist item alert" at bounding box center [488, 256] width 261 height 23
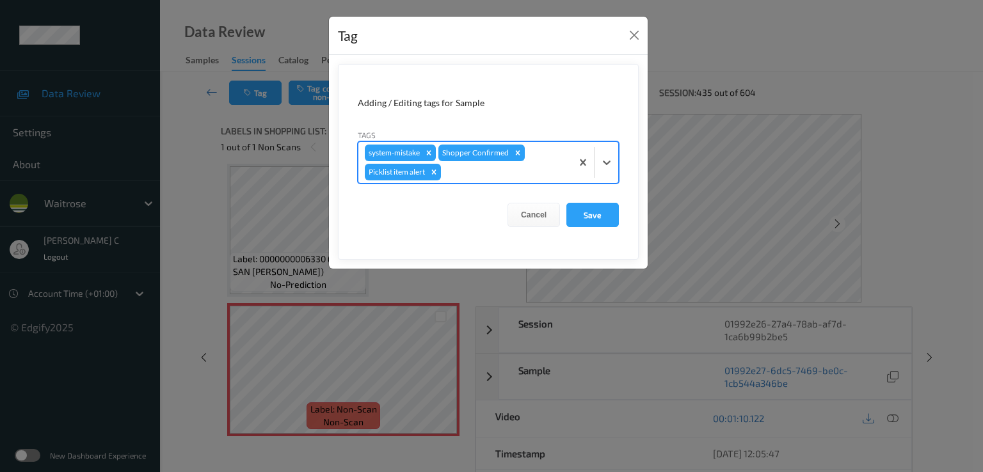
click at [483, 176] on div at bounding box center [504, 171] width 122 height 15
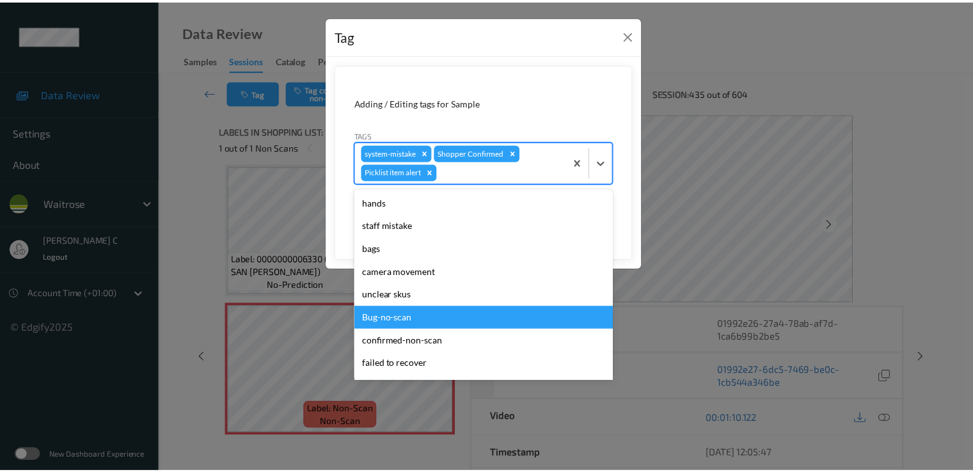
scroll to position [274, 0]
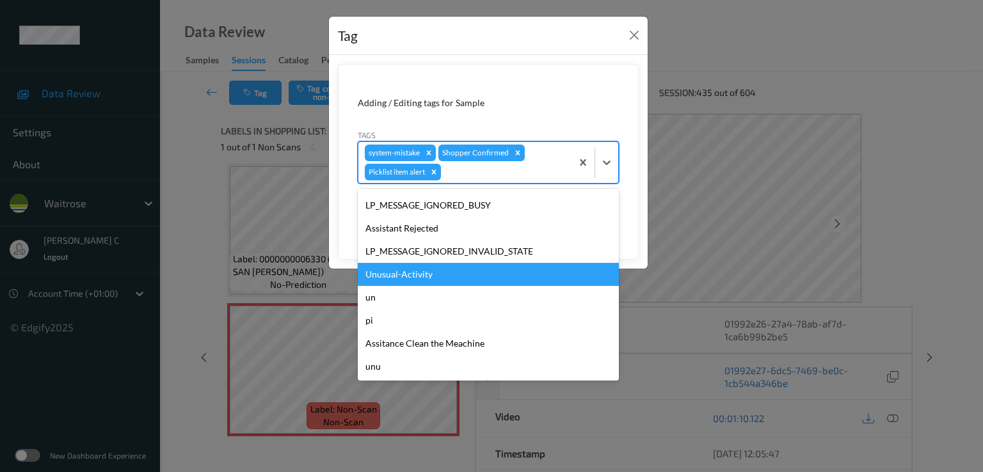
click at [438, 268] on div "Unusual-Activity" at bounding box center [488, 274] width 261 height 23
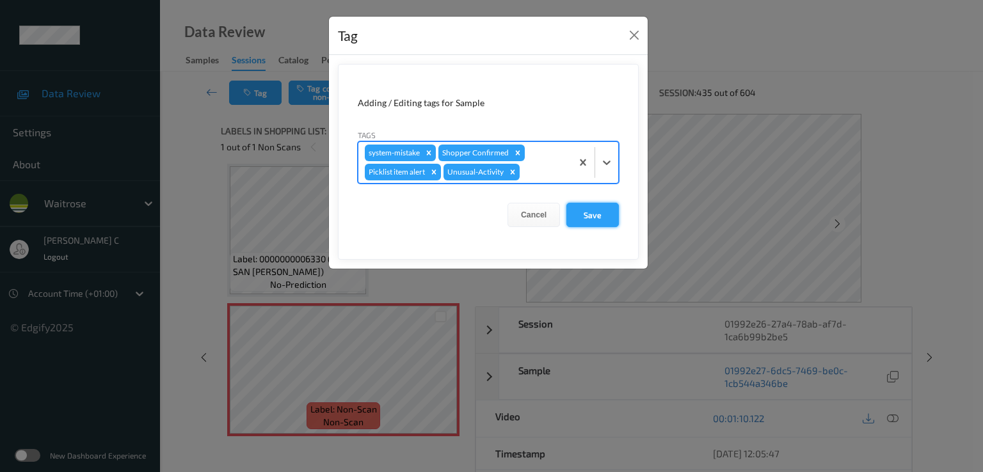
click at [617, 211] on button "Save" at bounding box center [592, 215] width 52 height 24
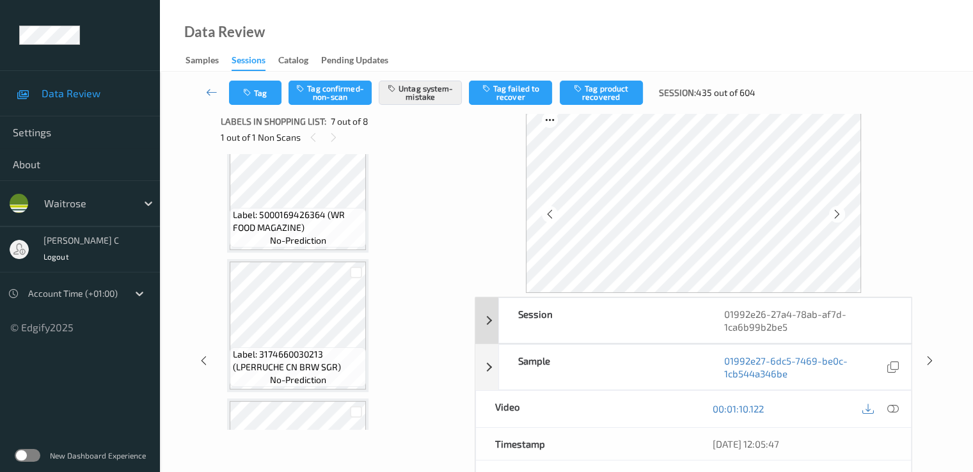
scroll to position [0, 0]
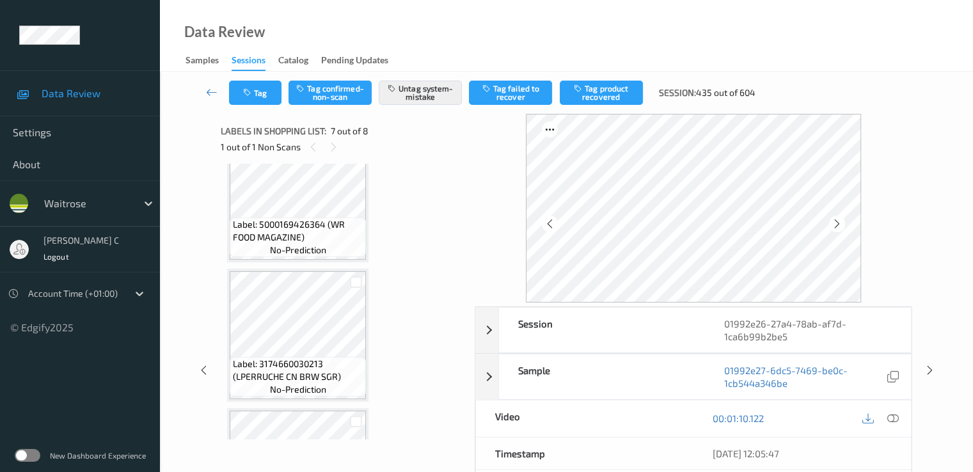
click at [331, 135] on span "7 out of 8" at bounding box center [350, 131] width 38 height 13
click at [333, 144] on icon at bounding box center [333, 147] width 11 height 12
click at [321, 148] on div "1 out of 1 Non Scans" at bounding box center [343, 147] width 245 height 16
click at [319, 148] on div at bounding box center [313, 147] width 16 height 16
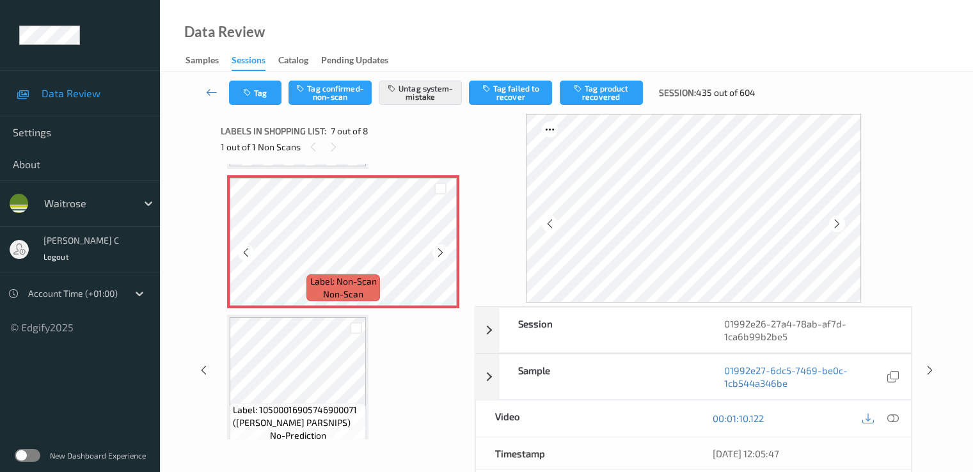
click at [337, 285] on span "Label: Non-Scan" at bounding box center [343, 281] width 67 height 13
click at [441, 251] on icon at bounding box center [440, 253] width 11 height 12
click at [210, 93] on icon at bounding box center [212, 92] width 12 height 13
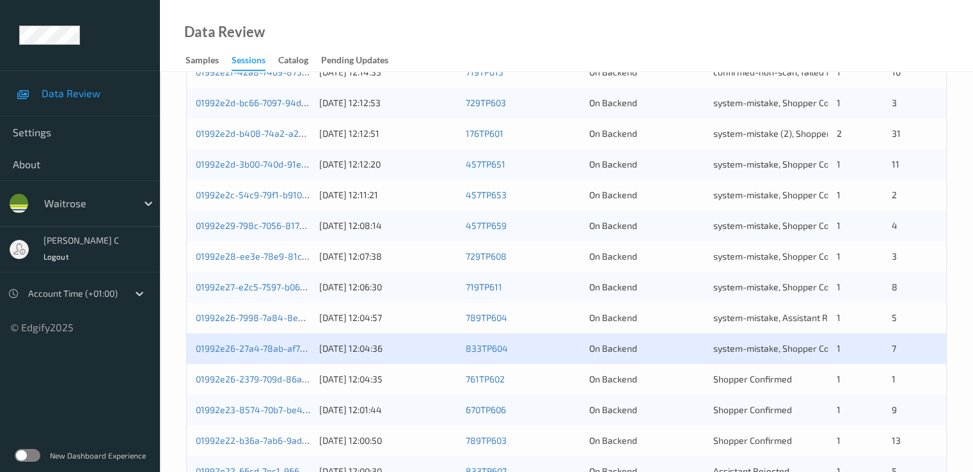
scroll to position [512, 0]
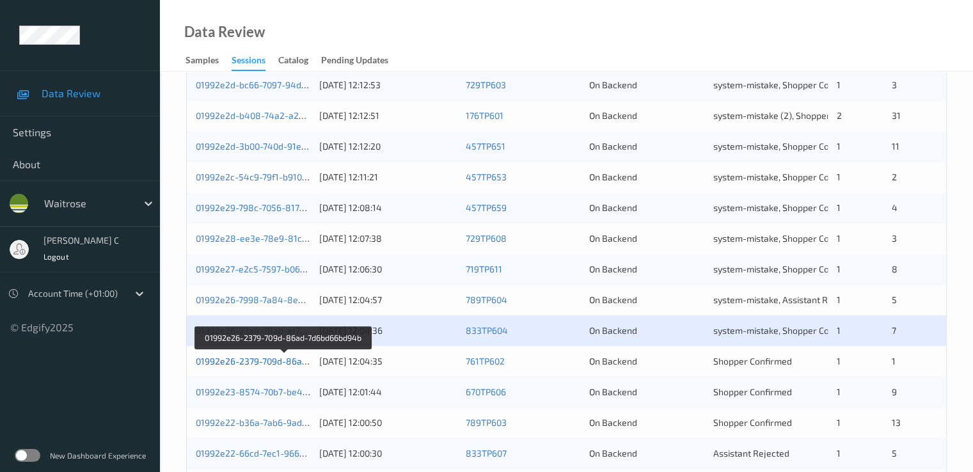
click at [290, 361] on link "01992e26-2379-709d-86ad-7d6bd66bd94b" at bounding box center [284, 361] width 176 height 11
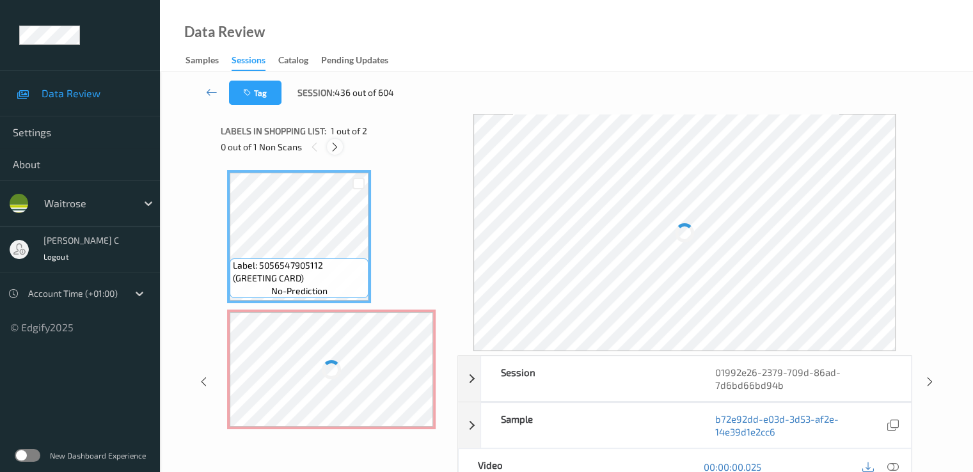
click at [335, 147] on icon at bounding box center [335, 147] width 11 height 12
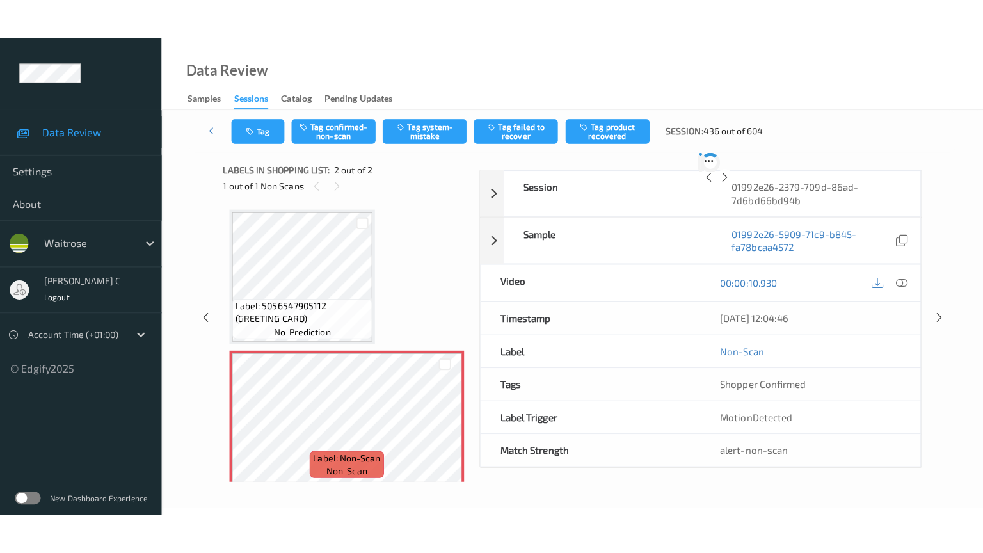
scroll to position [6, 0]
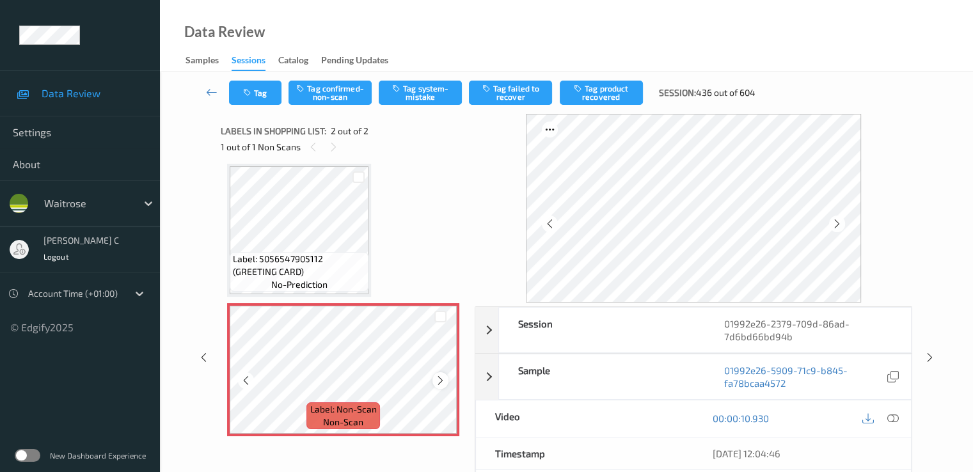
click at [441, 375] on icon at bounding box center [440, 381] width 11 height 12
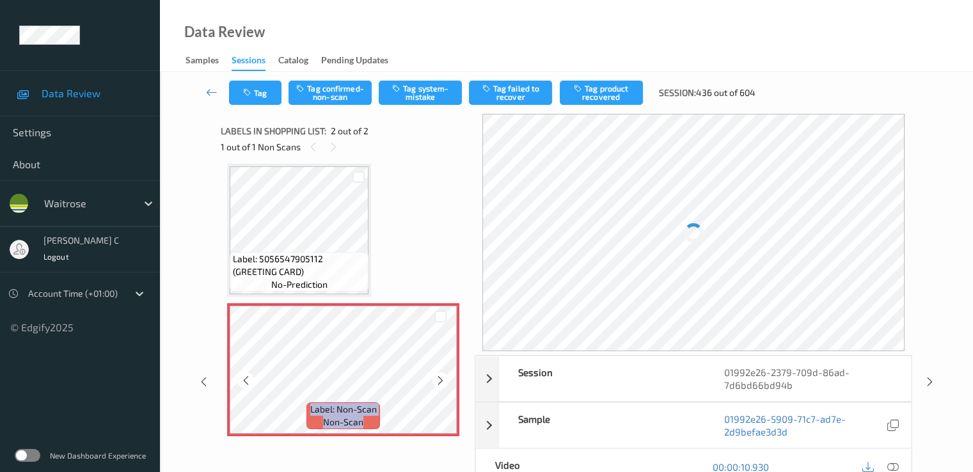
click at [441, 375] on icon at bounding box center [440, 381] width 11 height 12
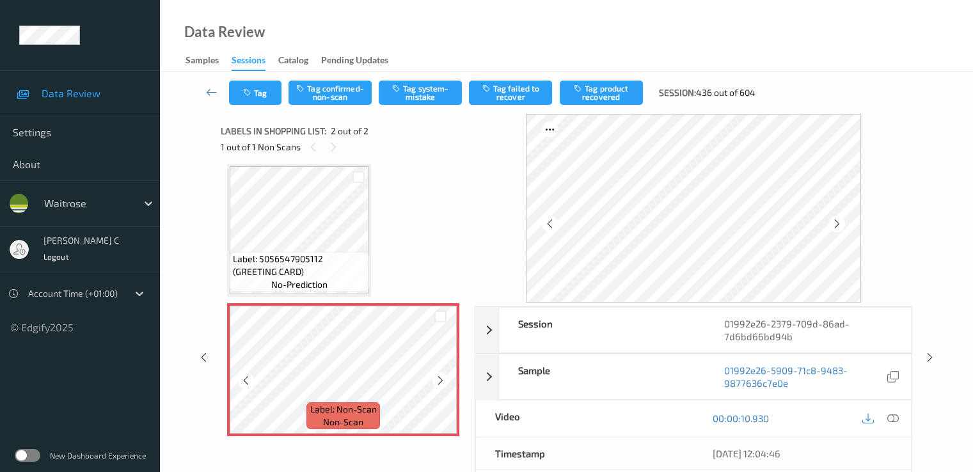
click at [441, 375] on icon at bounding box center [440, 381] width 11 height 12
click at [379, 261] on div "Label: 5056547905112 (GREETING CARD) no-prediction Label: Non-Scan non-scan Lab…" at bounding box center [343, 300] width 232 height 273
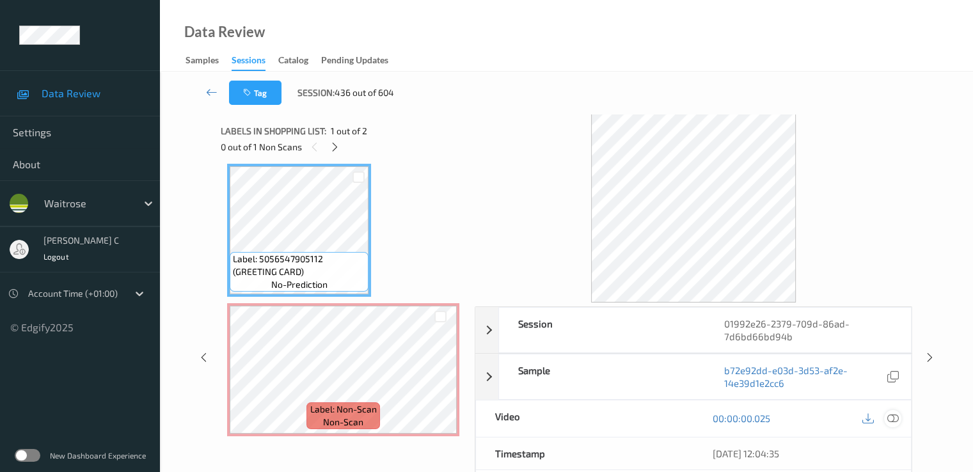
click at [893, 418] on icon at bounding box center [893, 419] width 12 height 12
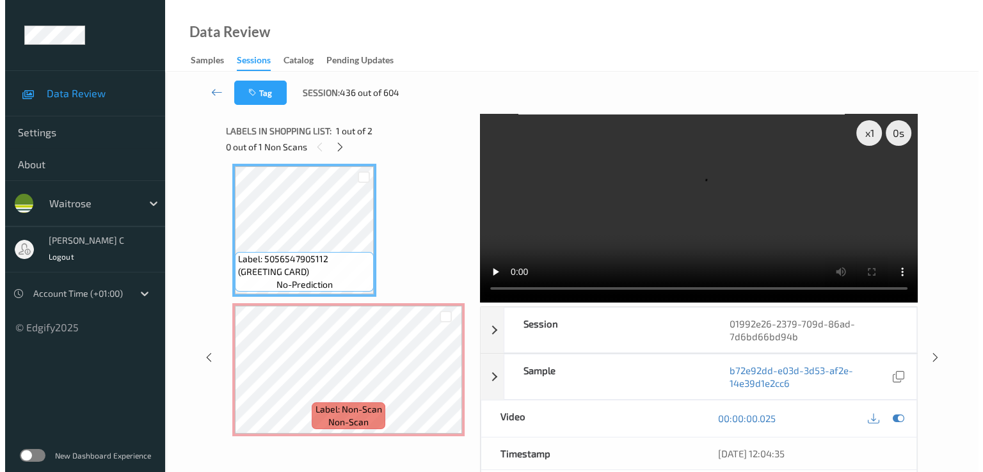
scroll to position [0, 0]
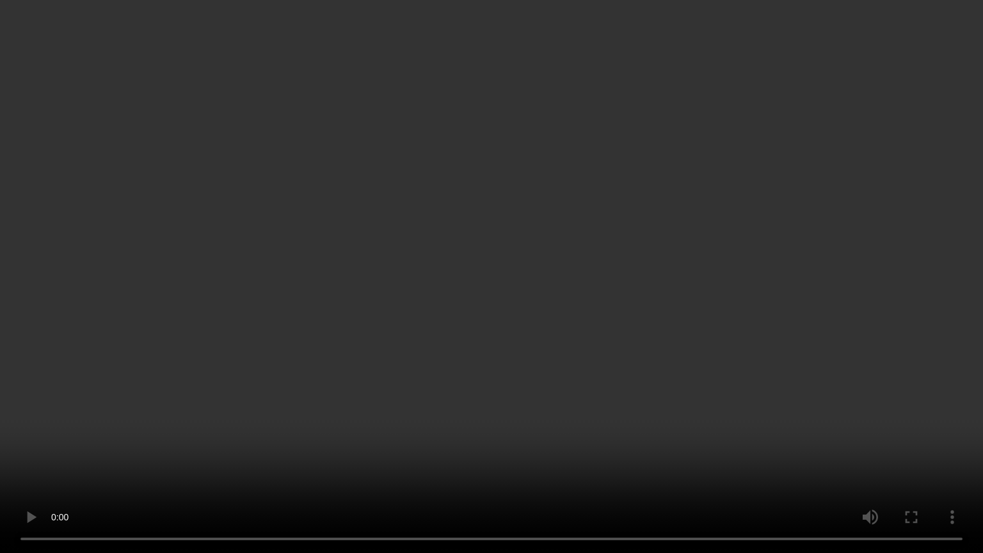
click at [713, 299] on video at bounding box center [491, 276] width 983 height 553
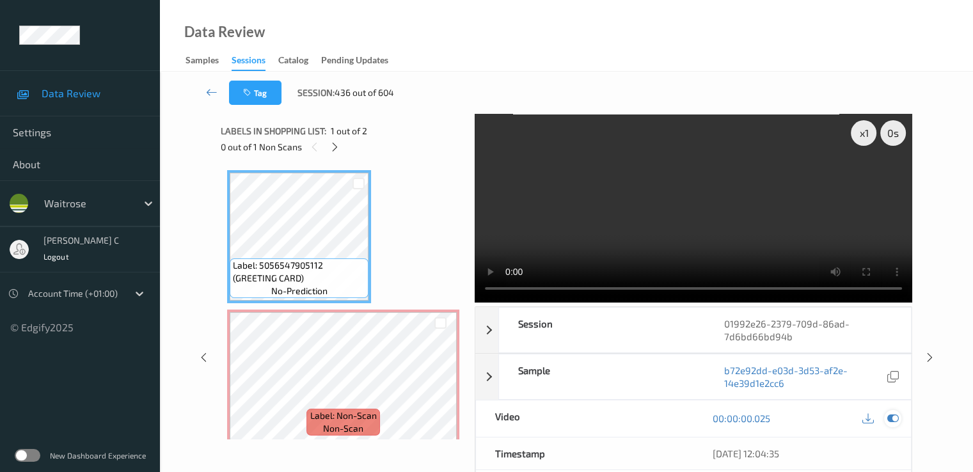
click at [893, 418] on icon at bounding box center [893, 419] width 12 height 12
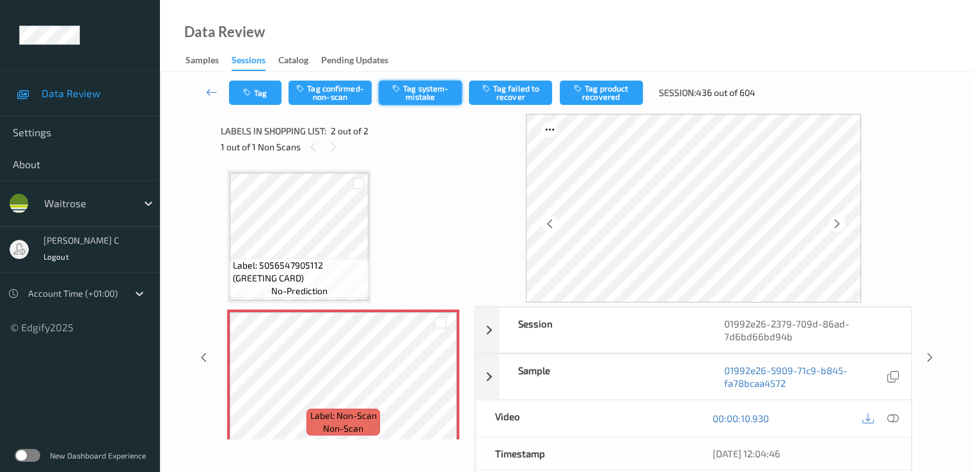
click at [401, 98] on button "Tag system-mistake" at bounding box center [420, 93] width 83 height 24
click at [402, 91] on icon "button" at bounding box center [397, 88] width 11 height 9
click at [420, 100] on button "Tag system-mistake" at bounding box center [420, 93] width 83 height 24
click at [266, 98] on button "Tag" at bounding box center [255, 93] width 52 height 24
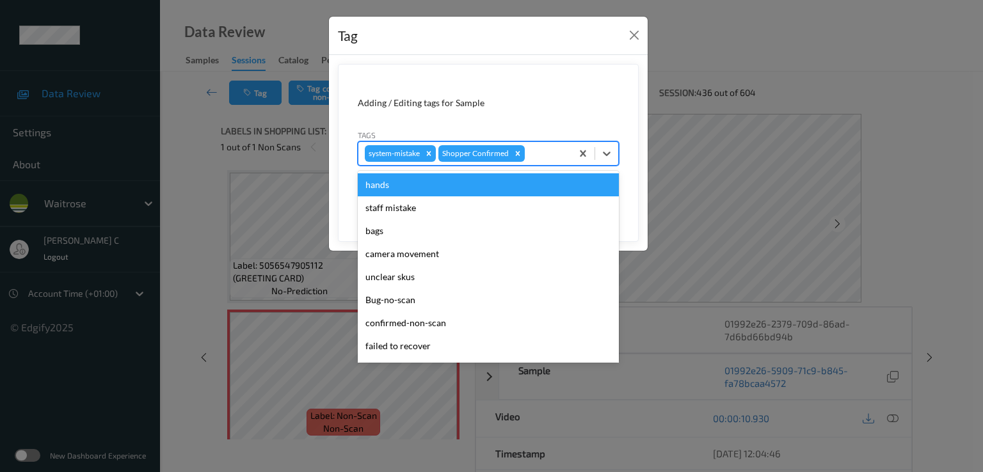
click at [550, 156] on div at bounding box center [546, 153] width 38 height 15
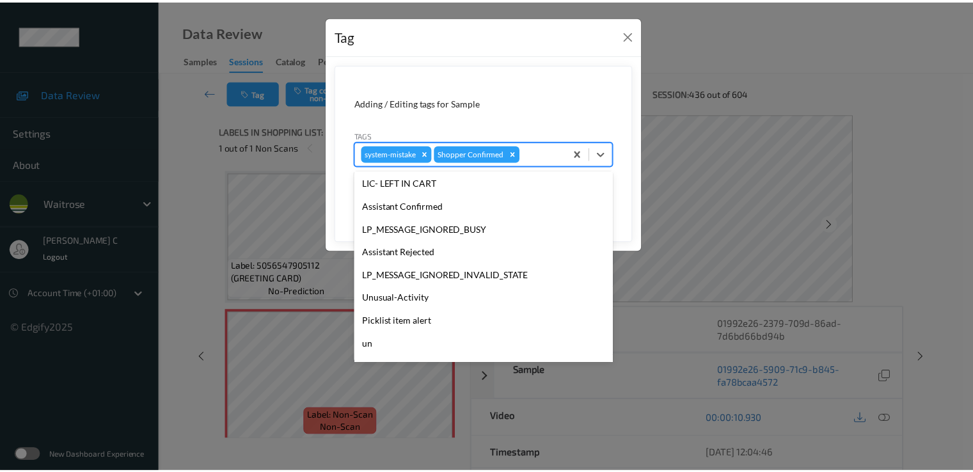
scroll to position [297, 0]
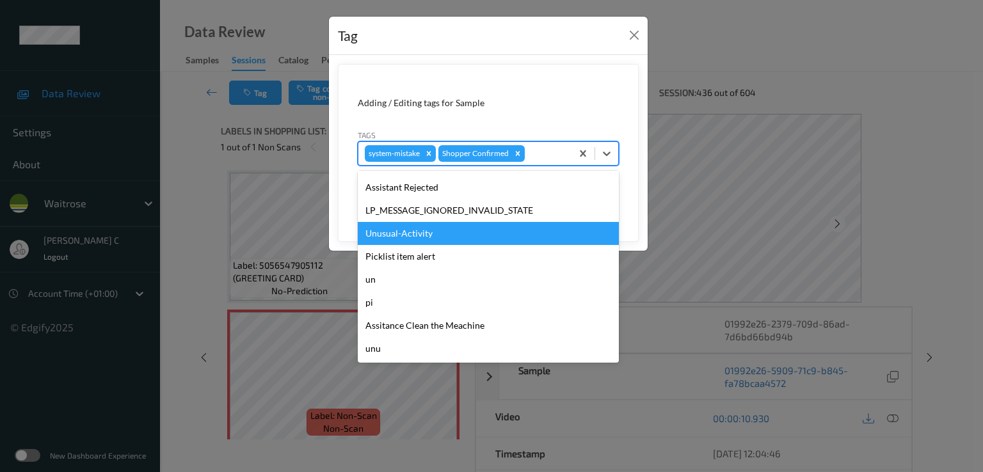
click at [425, 242] on div "Unusual-Activity" at bounding box center [488, 233] width 261 height 23
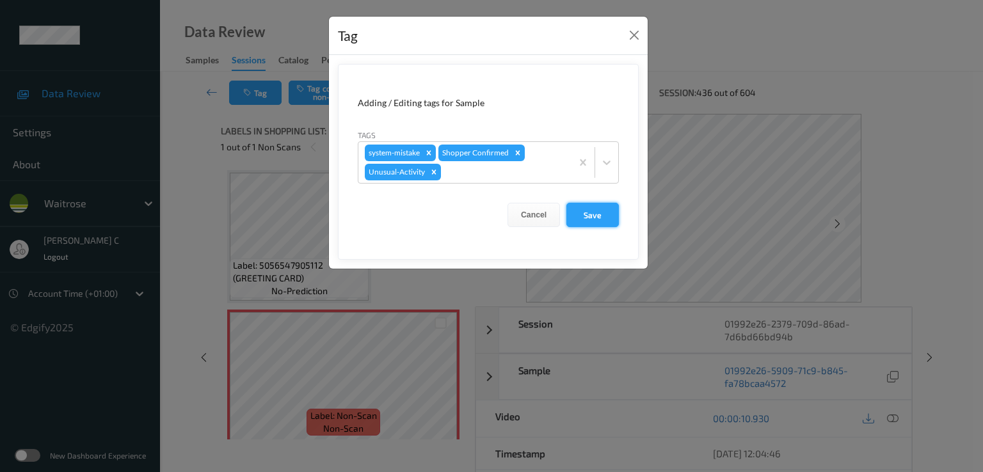
click at [584, 218] on button "Save" at bounding box center [592, 215] width 52 height 24
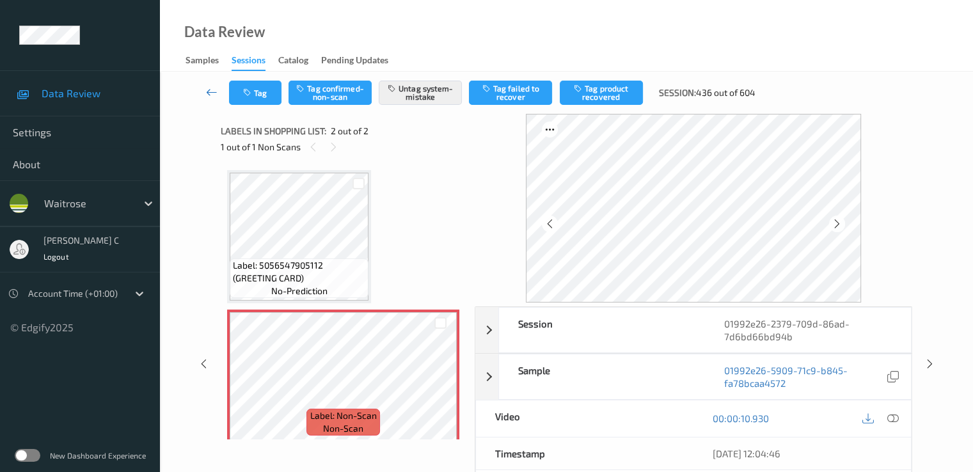
click at [215, 95] on icon at bounding box center [212, 92] width 12 height 13
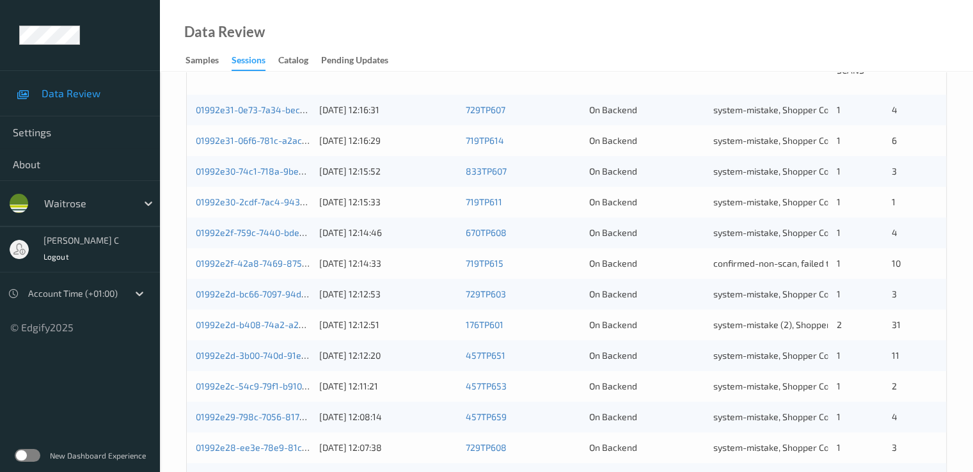
scroll to position [591, 0]
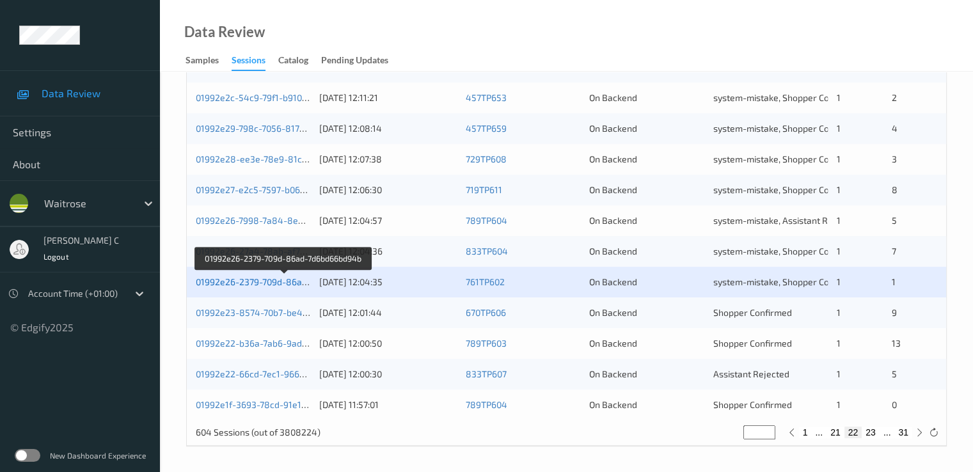
click at [294, 285] on link "01992e26-2379-709d-86ad-7d6bd66bd94b" at bounding box center [284, 281] width 176 height 11
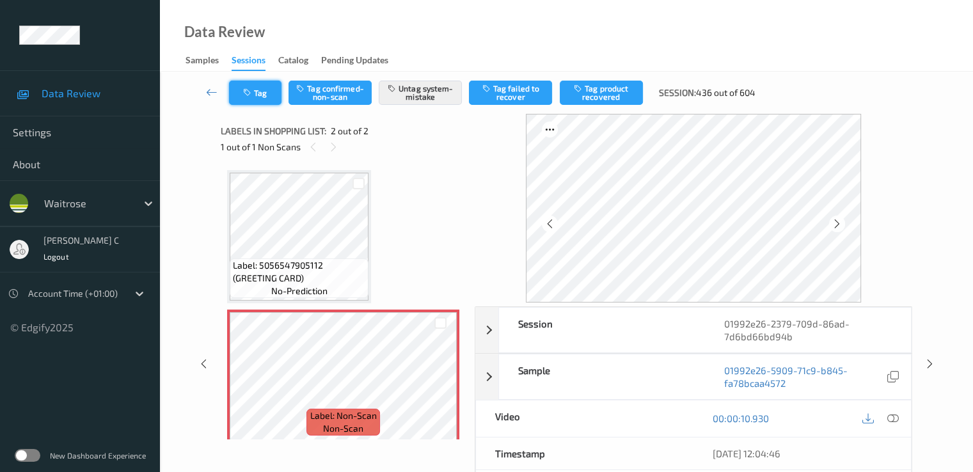
click at [251, 94] on icon "button" at bounding box center [248, 92] width 11 height 9
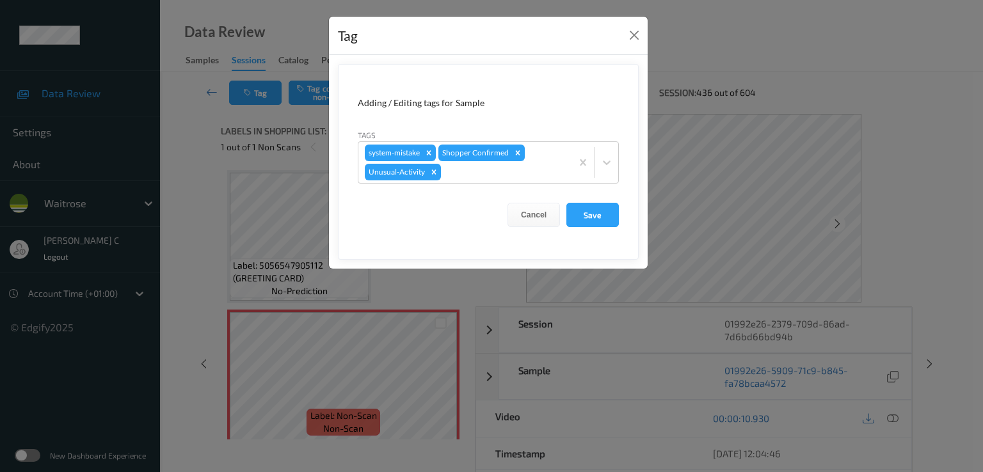
click at [141, 233] on div "Tag Adding / Editing tags for Sample Tags system-mistake Shopper Confirmed Unus…" at bounding box center [491, 236] width 983 height 472
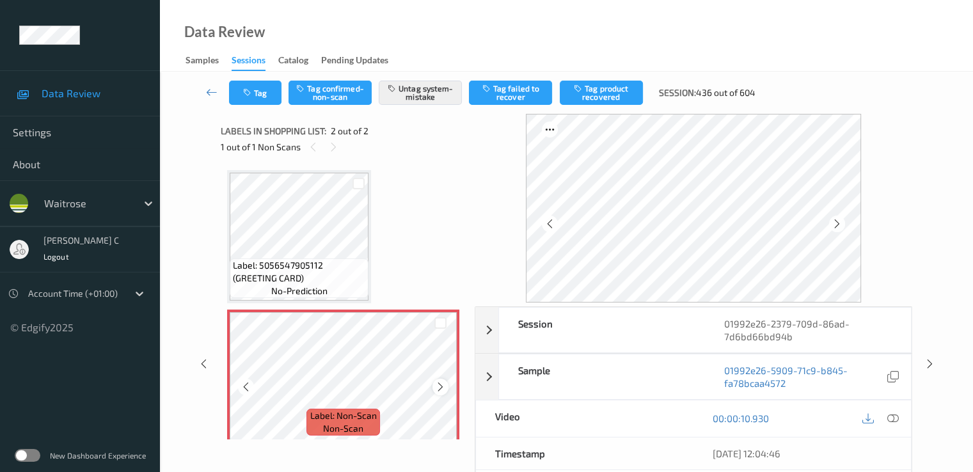
click at [441, 386] on icon at bounding box center [440, 387] width 11 height 12
click at [217, 93] on icon at bounding box center [212, 92] width 12 height 13
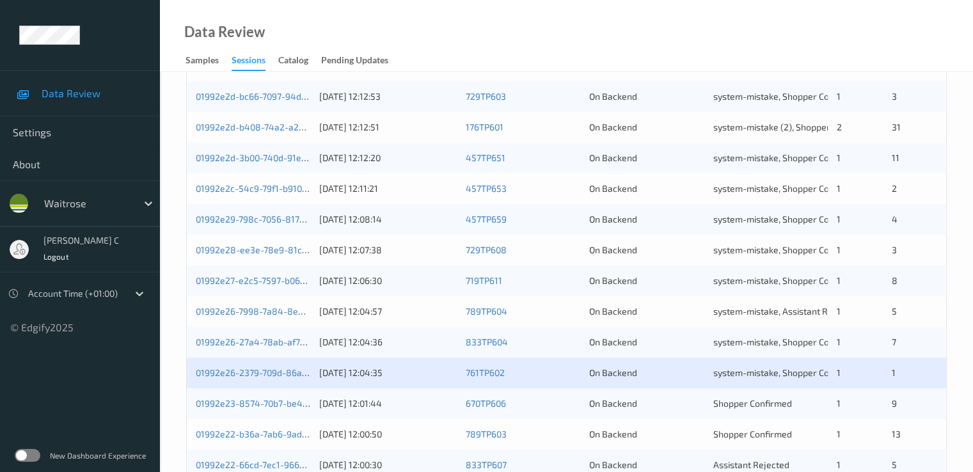
scroll to position [591, 0]
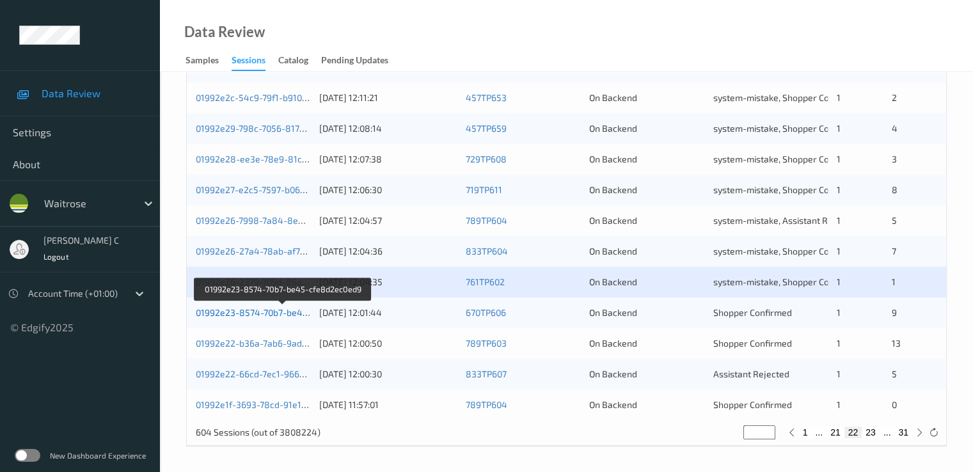
click at [261, 315] on link "01992e23-8574-70b7-be45-cfe8d2ec0ed9" at bounding box center [283, 312] width 175 height 11
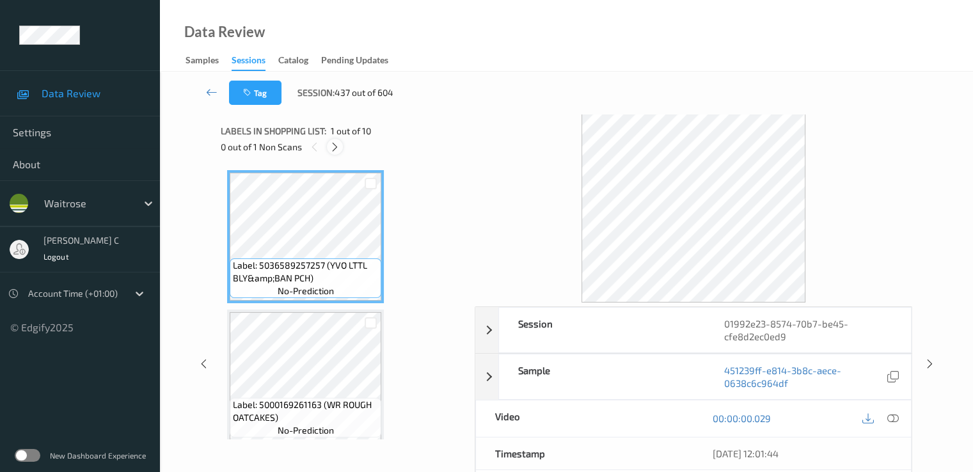
click at [330, 145] on icon at bounding box center [335, 147] width 11 height 12
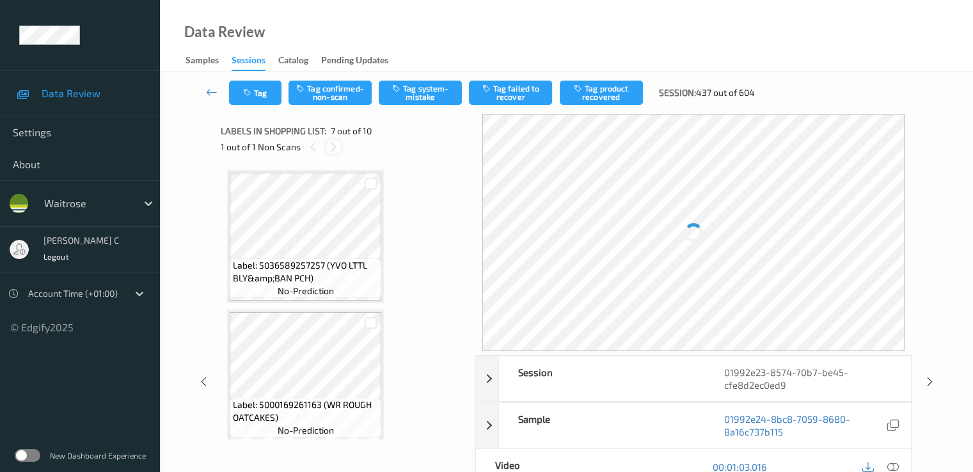
scroll to position [704, 0]
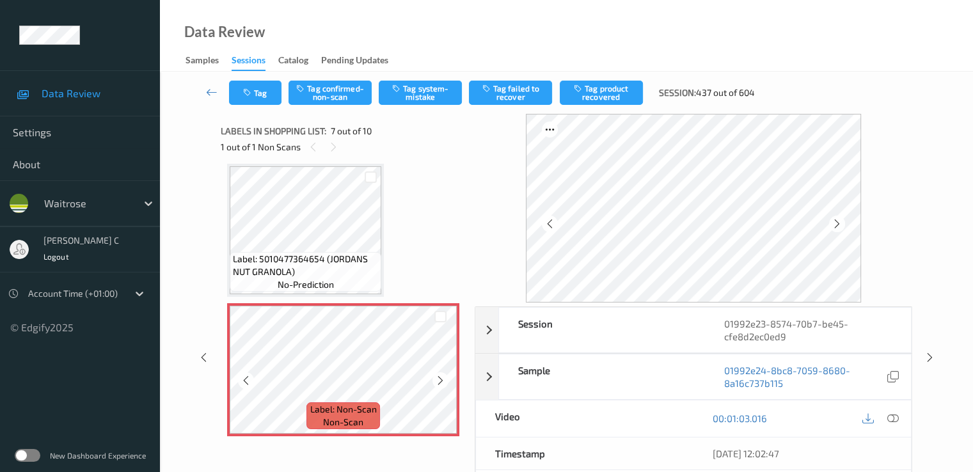
click at [445, 382] on icon at bounding box center [440, 381] width 11 height 12
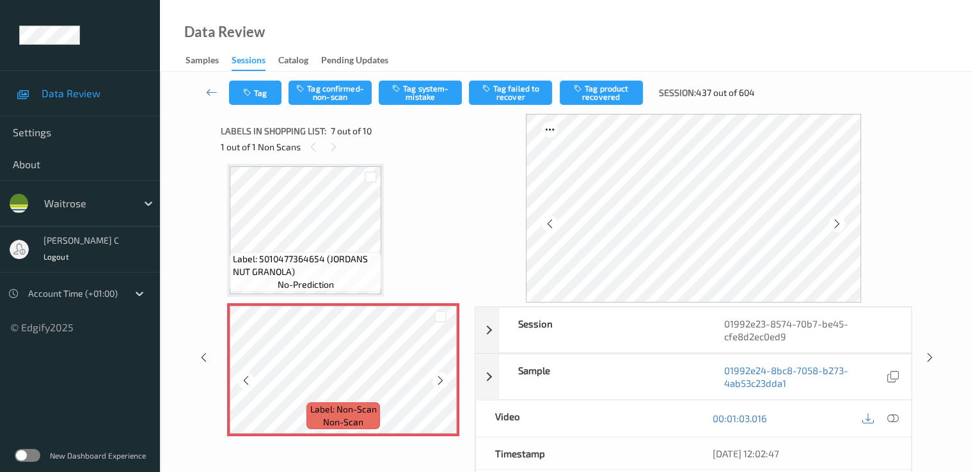
click at [445, 382] on icon at bounding box center [440, 381] width 11 height 12
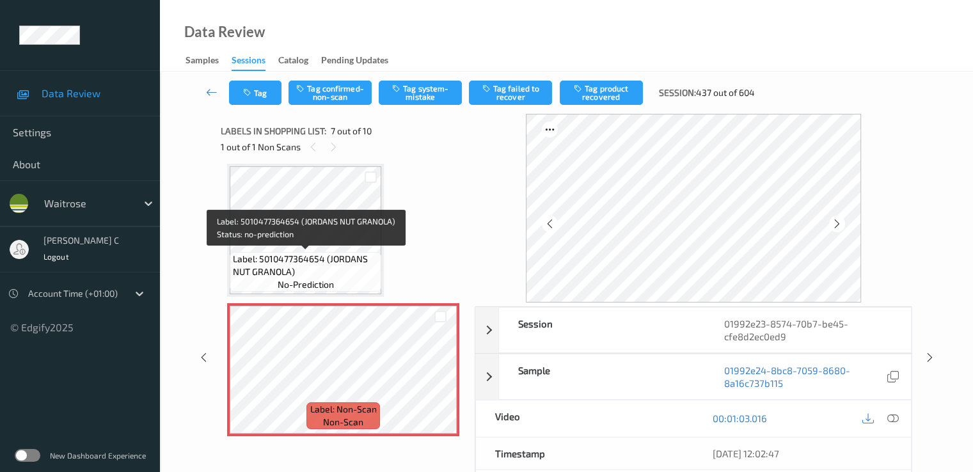
click at [292, 258] on span "Label: 5010477364654 (JORDANS NUT GRANOLA)" at bounding box center [305, 266] width 145 height 26
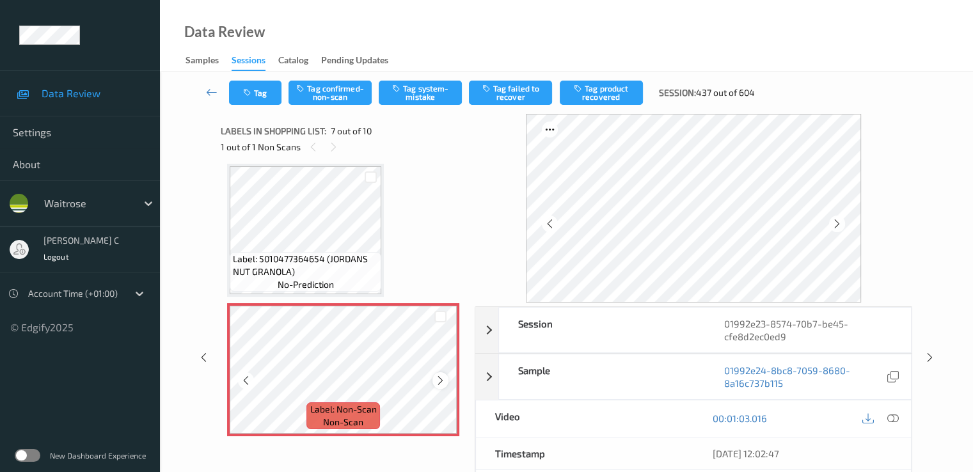
click at [444, 378] on icon at bounding box center [440, 381] width 11 height 12
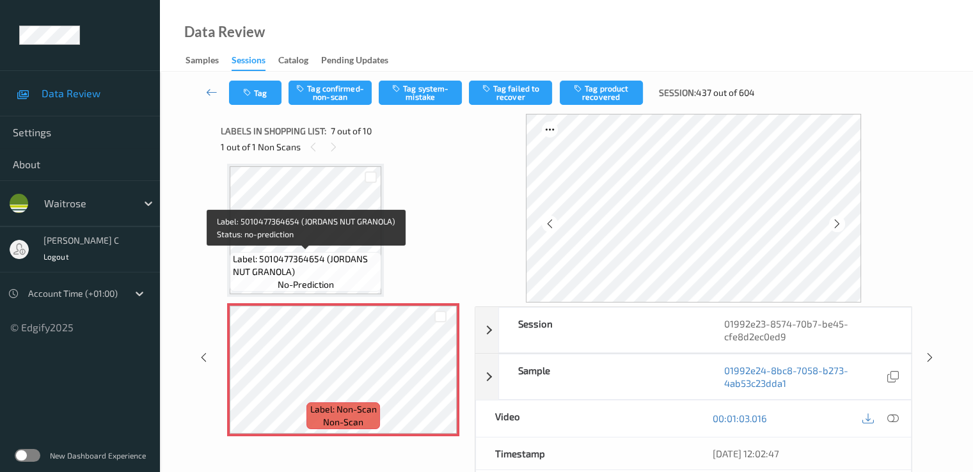
click at [317, 261] on span "Label: 5010477364654 (JORDANS NUT GRANOLA)" at bounding box center [305, 266] width 145 height 26
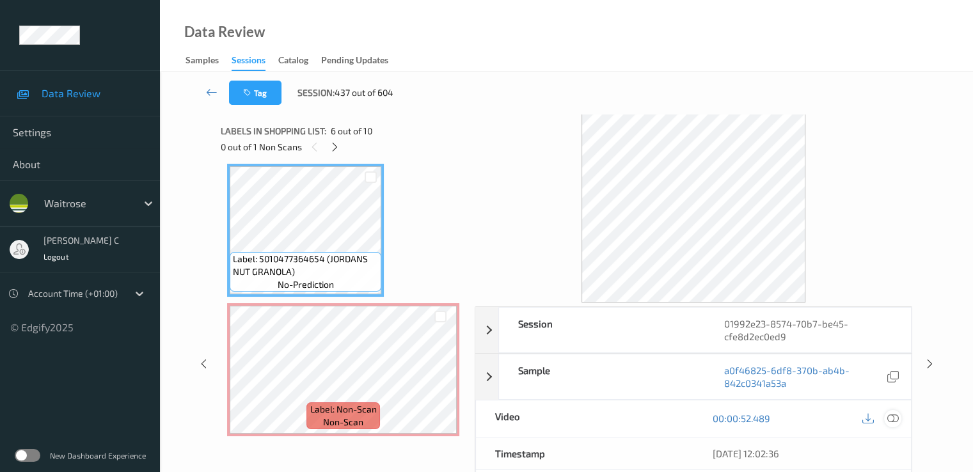
click at [889, 418] on icon at bounding box center [893, 419] width 12 height 12
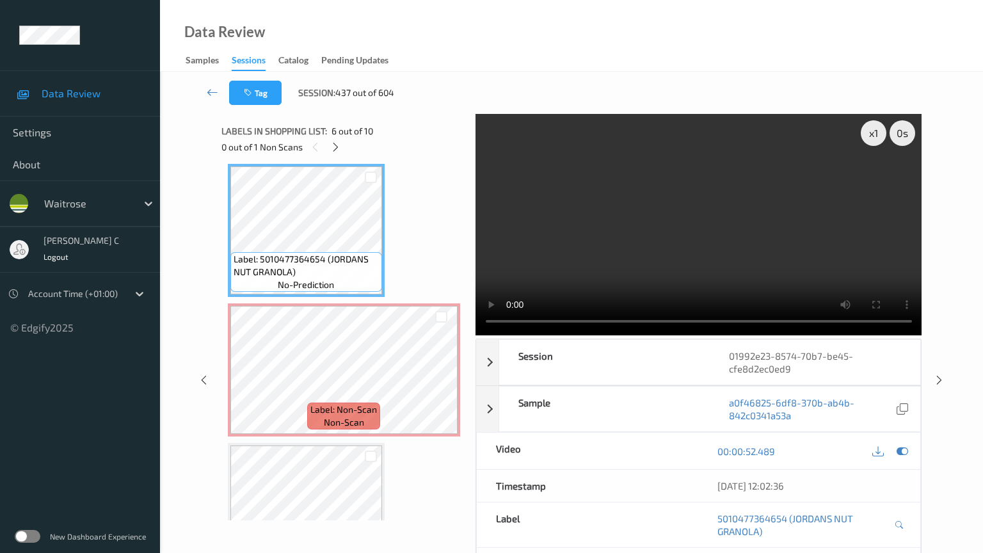
click at [669, 335] on video at bounding box center [698, 224] width 447 height 221
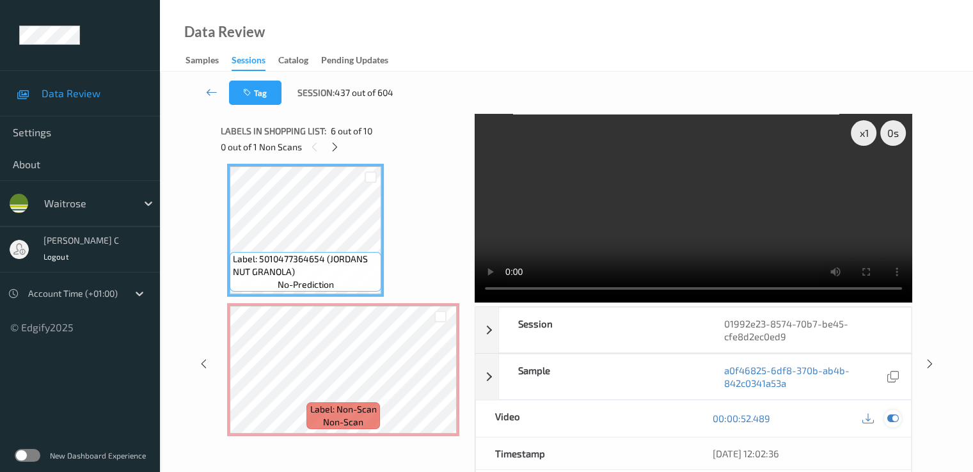
click at [893, 413] on icon at bounding box center [893, 419] width 12 height 12
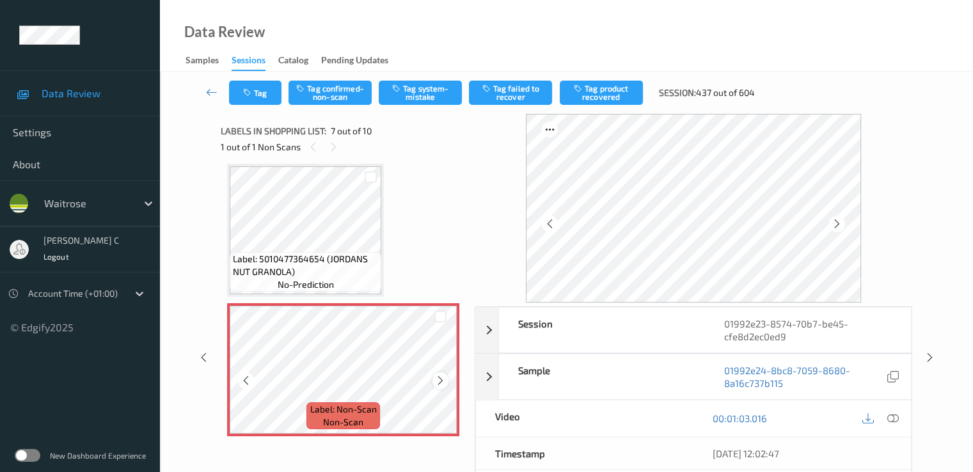
click at [436, 387] on div at bounding box center [441, 380] width 16 height 16
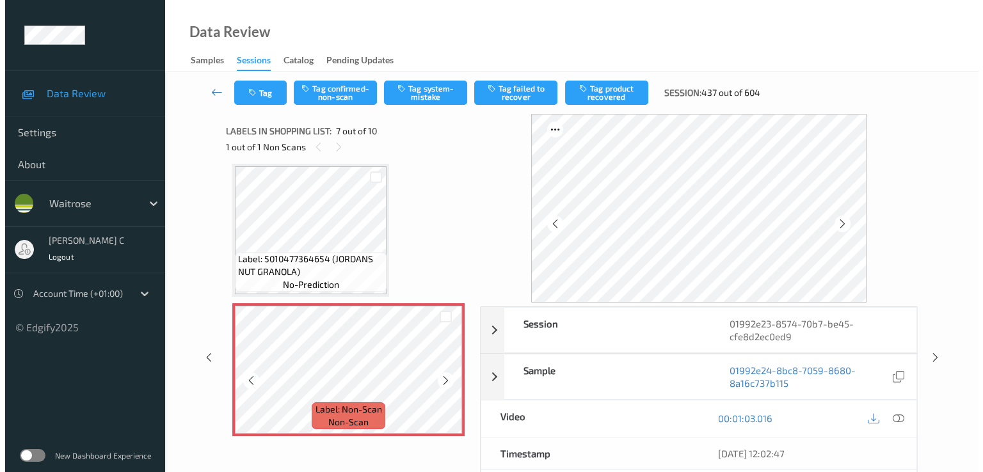
scroll to position [832, 0]
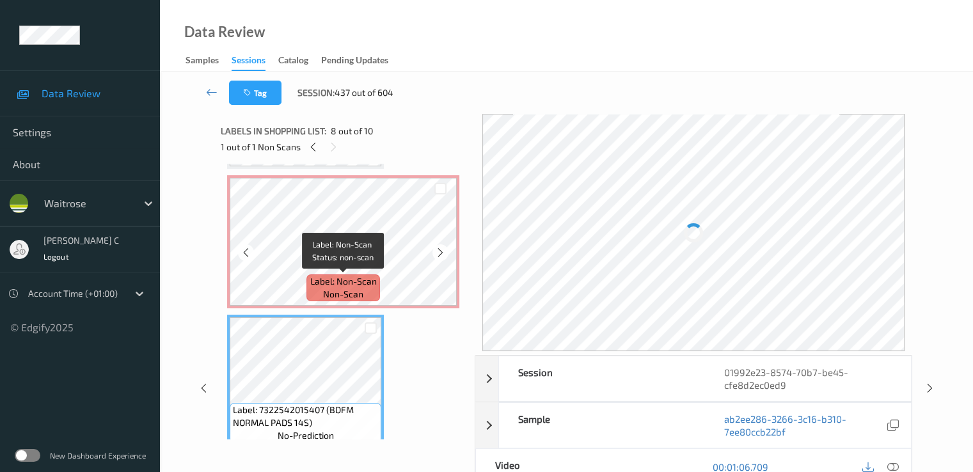
click at [343, 292] on span "non-scan" at bounding box center [343, 294] width 40 height 13
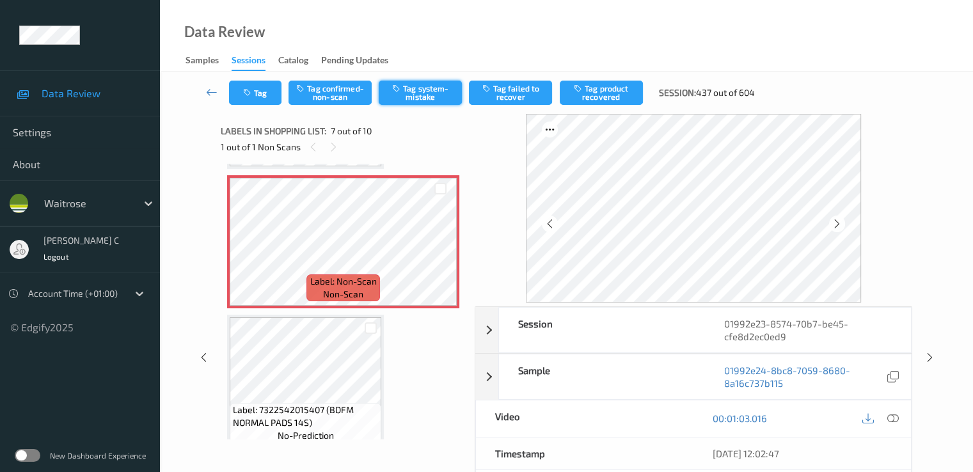
click at [411, 81] on button "Tag system-mistake" at bounding box center [420, 93] width 83 height 24
click at [250, 103] on button "Tag" at bounding box center [255, 93] width 52 height 24
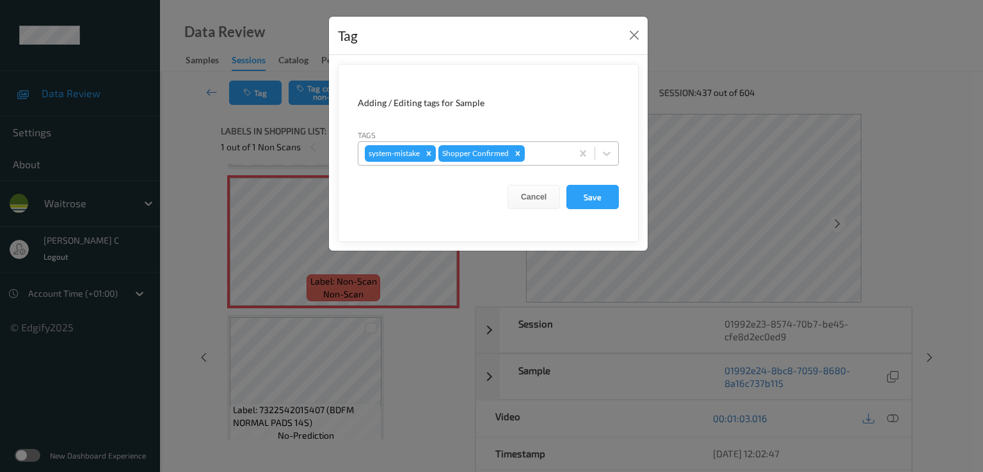
click at [555, 148] on div at bounding box center [546, 153] width 38 height 15
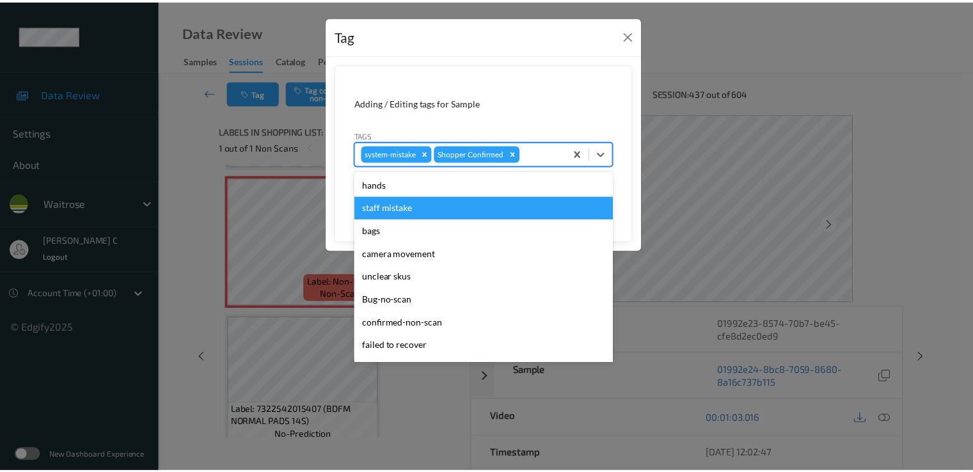
scroll to position [297, 0]
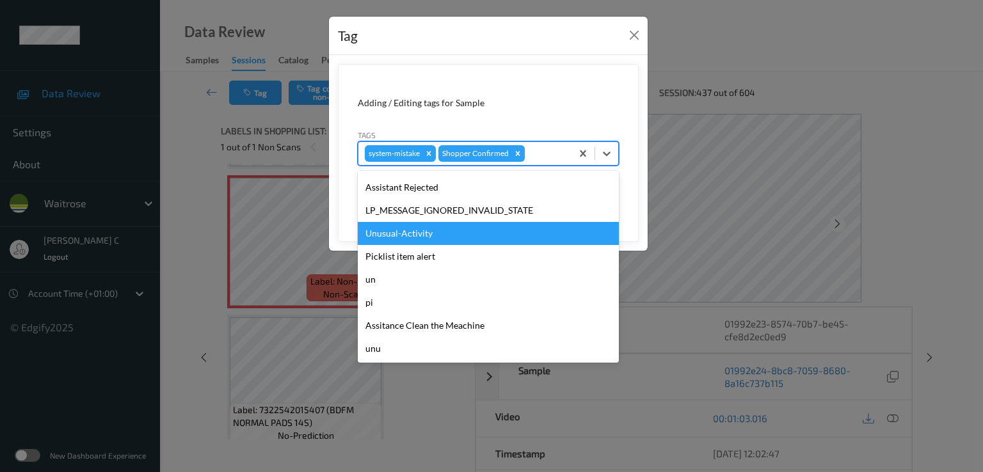
click at [413, 237] on div "Unusual-Activity" at bounding box center [488, 233] width 261 height 23
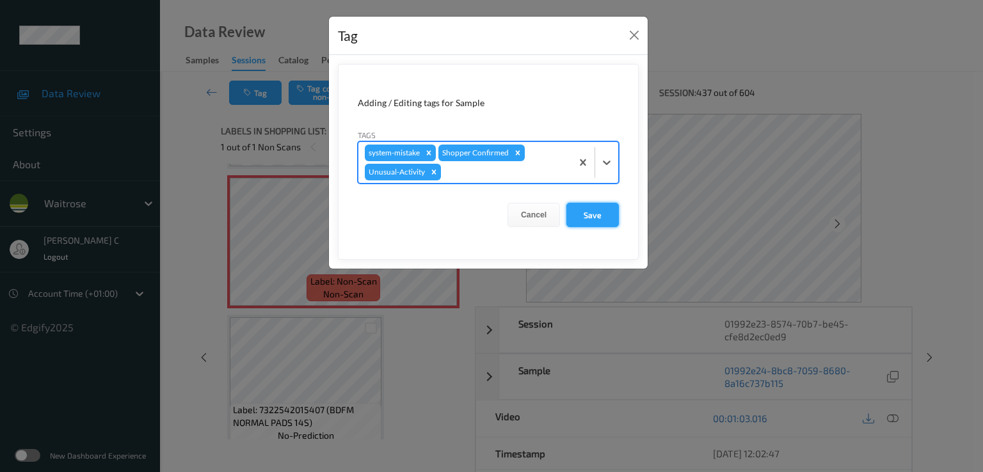
click at [592, 213] on button "Save" at bounding box center [592, 215] width 52 height 24
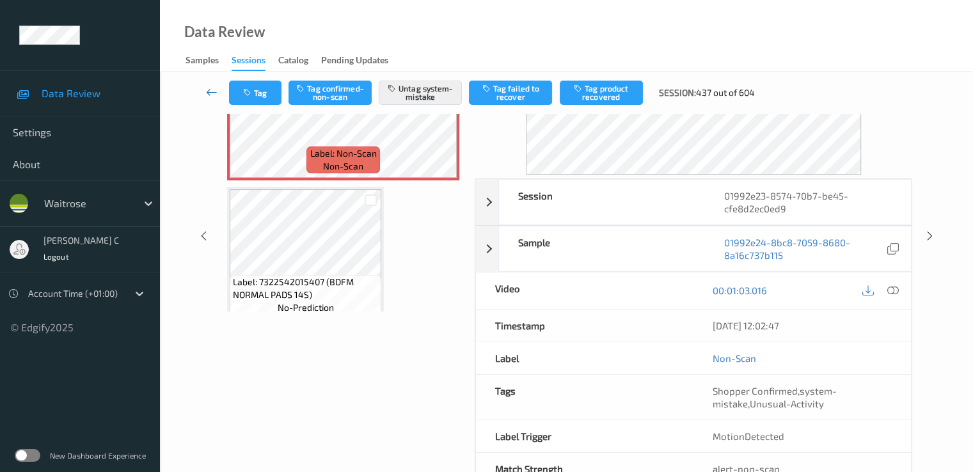
click at [213, 95] on icon at bounding box center [212, 92] width 12 height 13
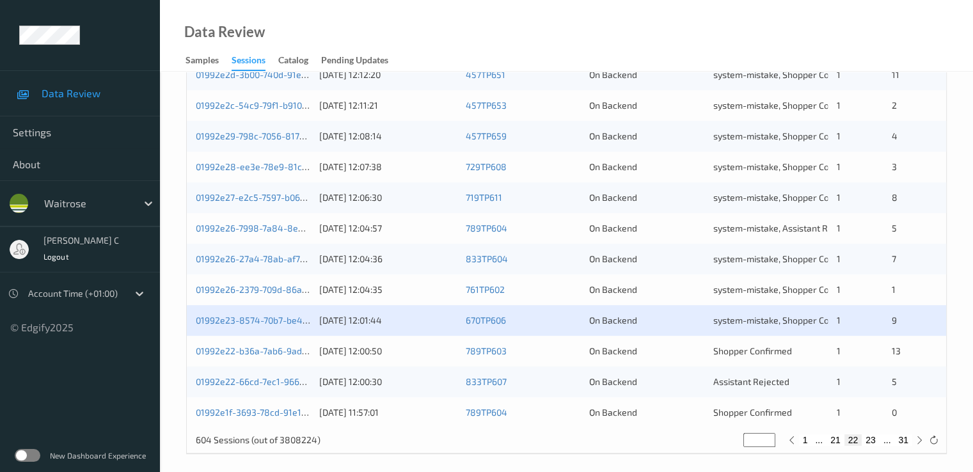
scroll to position [591, 0]
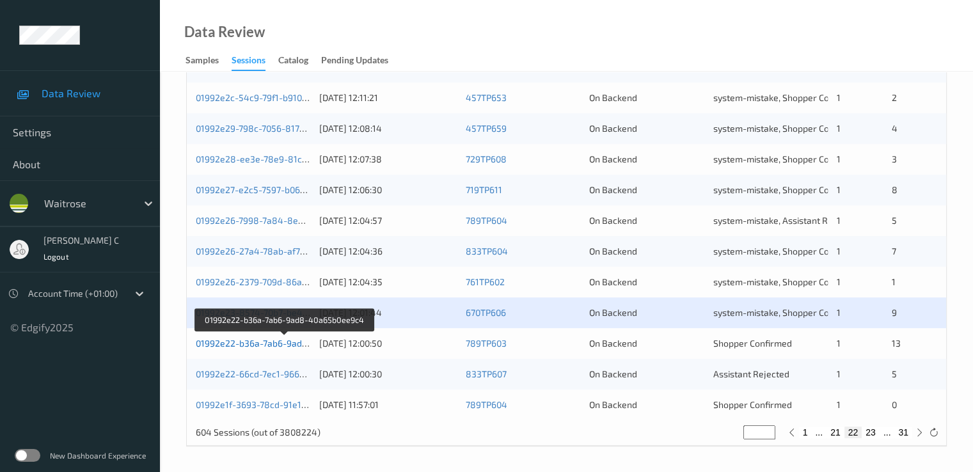
click at [241, 343] on link "01992e22-b36a-7ab6-9ad8-40a65b0ee9c4" at bounding box center [285, 343] width 178 height 11
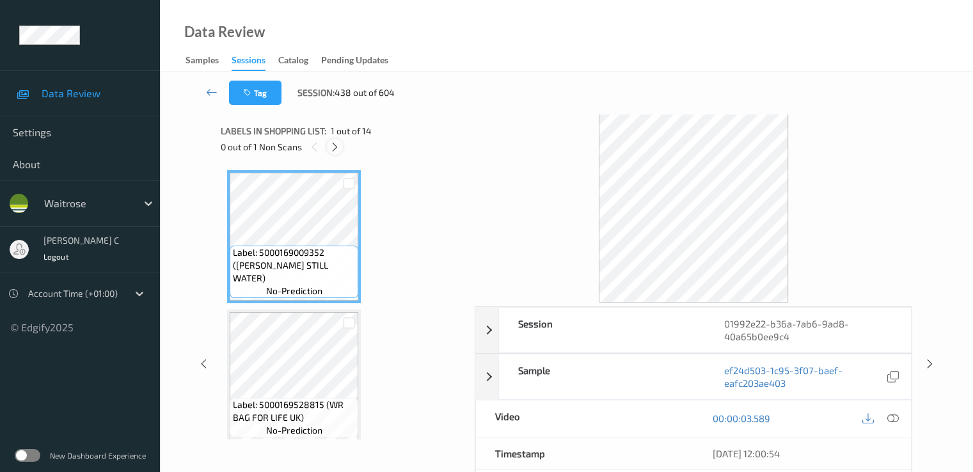
click at [335, 154] on div at bounding box center [335, 147] width 16 height 16
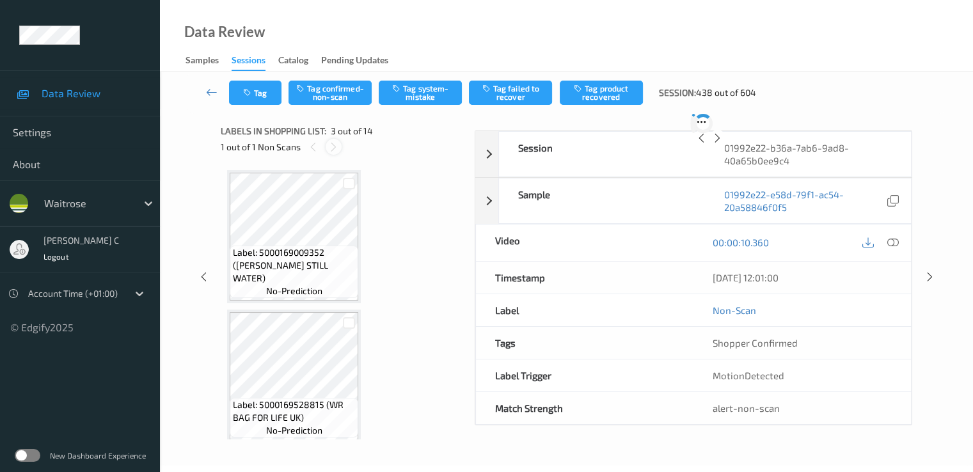
scroll to position [146, 0]
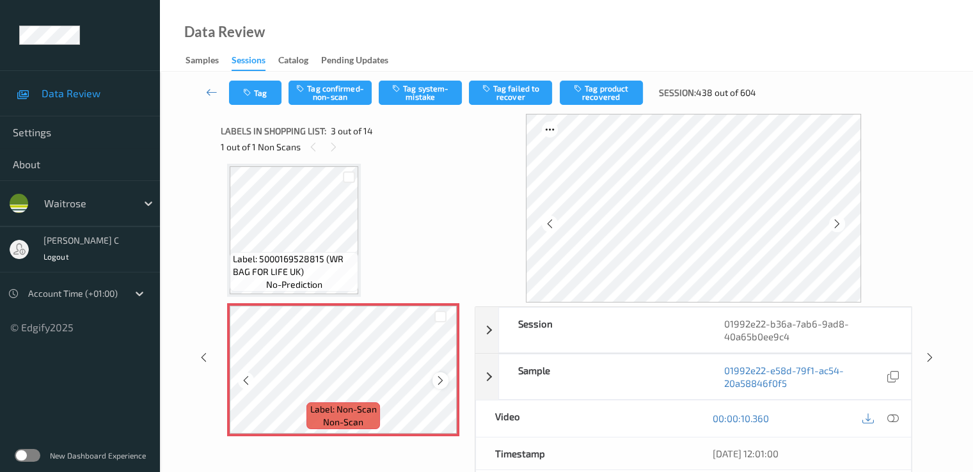
click at [441, 384] on icon at bounding box center [440, 381] width 11 height 12
click at [440, 384] on icon at bounding box center [440, 381] width 11 height 12
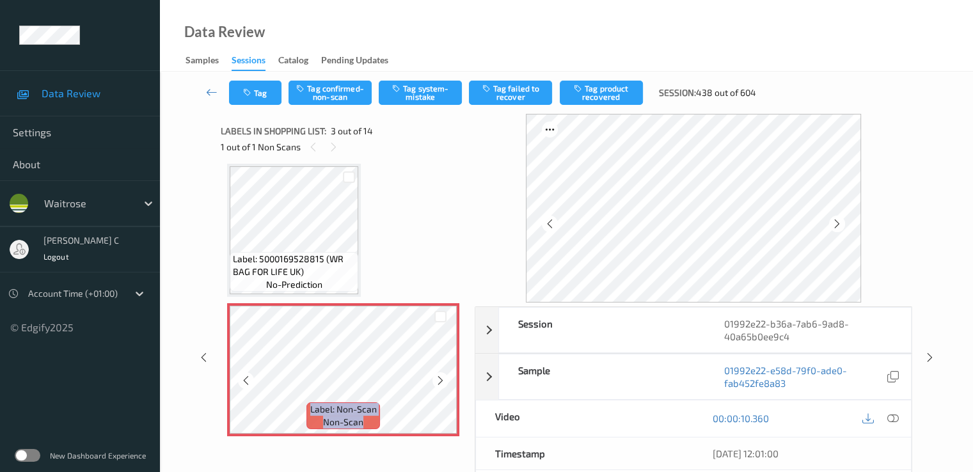
click at [440, 384] on icon at bounding box center [440, 381] width 11 height 12
click at [443, 384] on icon at bounding box center [440, 381] width 11 height 12
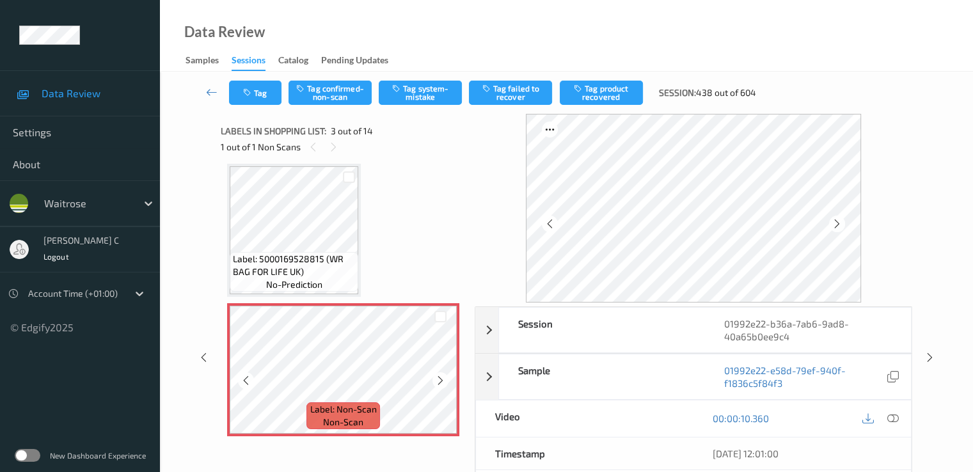
click at [443, 384] on icon at bounding box center [440, 381] width 11 height 12
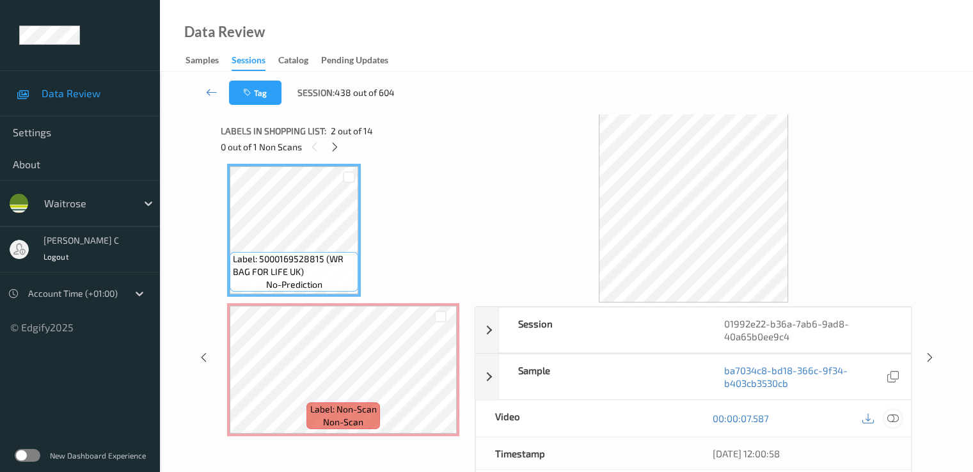
click at [898, 423] on icon at bounding box center [893, 419] width 12 height 12
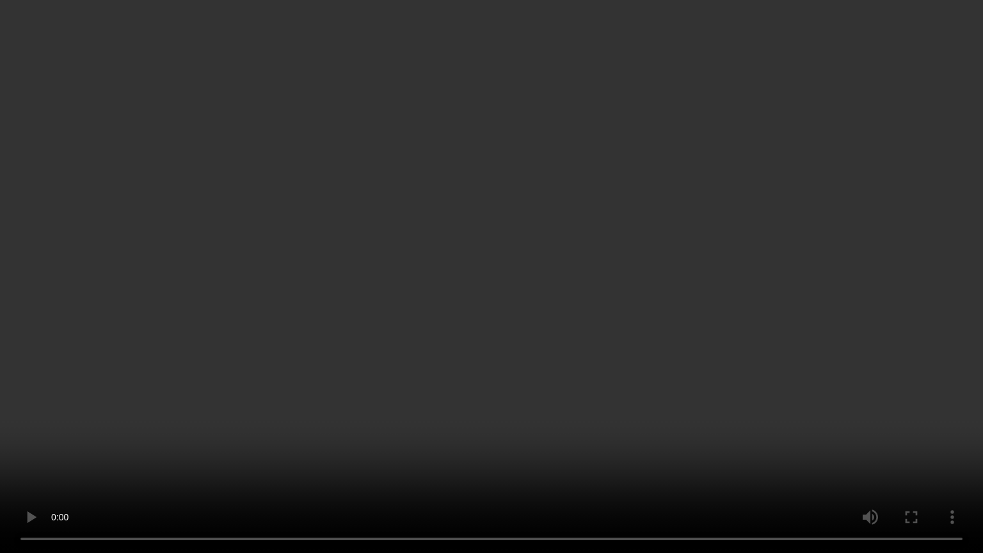
click at [331, 392] on video at bounding box center [491, 276] width 983 height 553
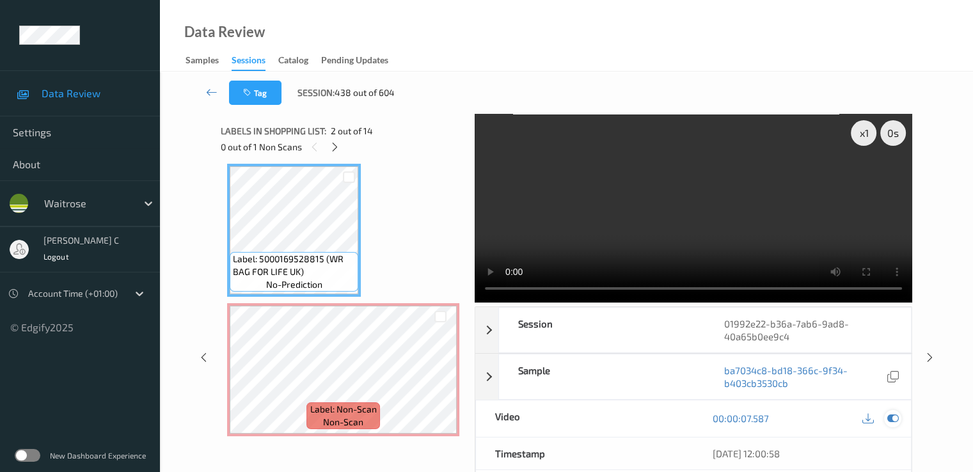
click at [889, 421] on icon at bounding box center [893, 419] width 12 height 12
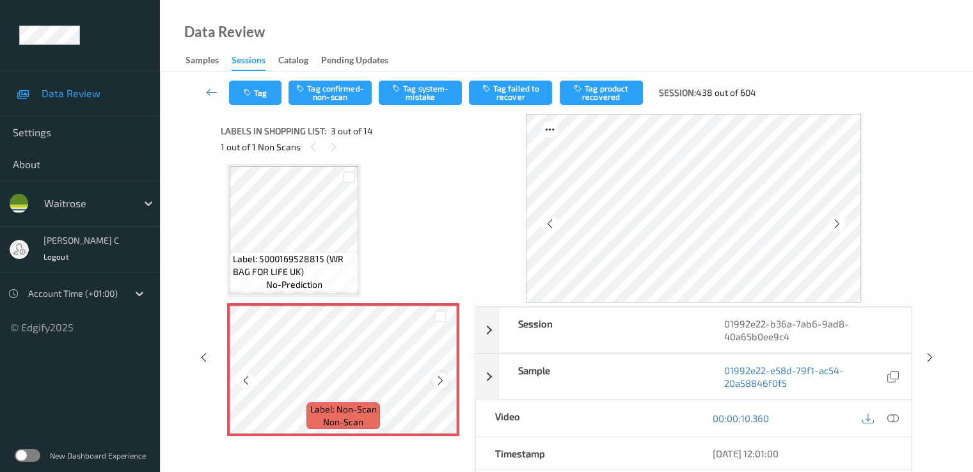
click at [445, 380] on icon at bounding box center [440, 381] width 11 height 12
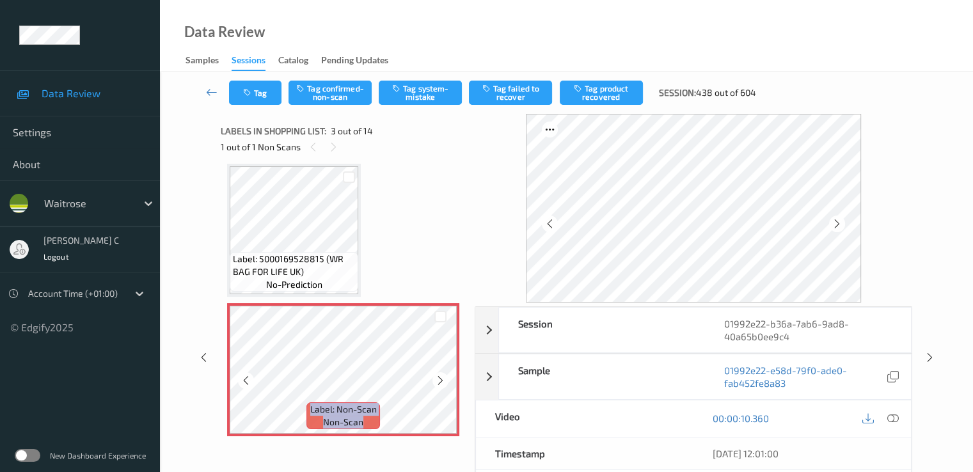
click at [445, 380] on icon at bounding box center [440, 381] width 11 height 12
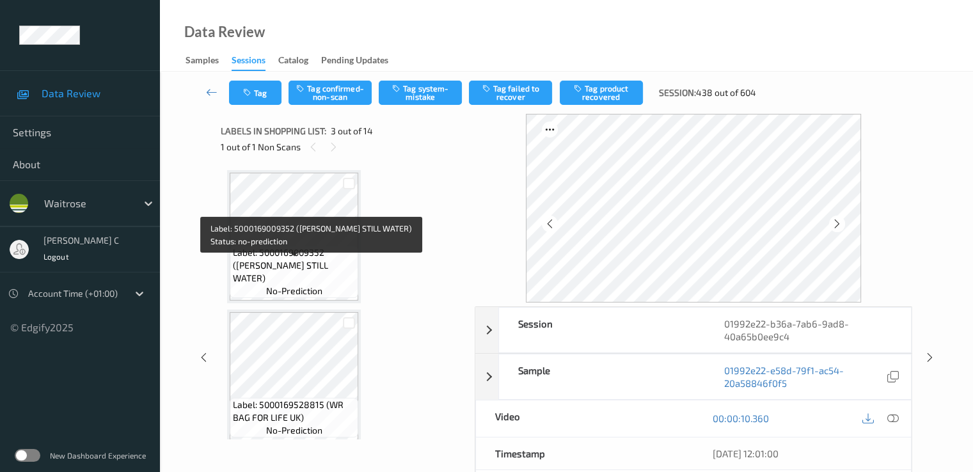
click at [285, 270] on span "Label: 5000169009352 (WR ESS STILL WATER)" at bounding box center [294, 265] width 122 height 38
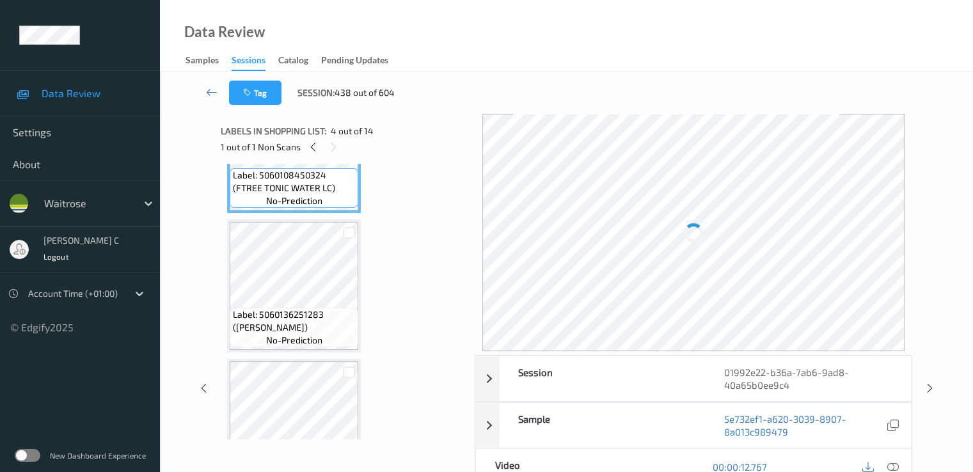
scroll to position [512, 0]
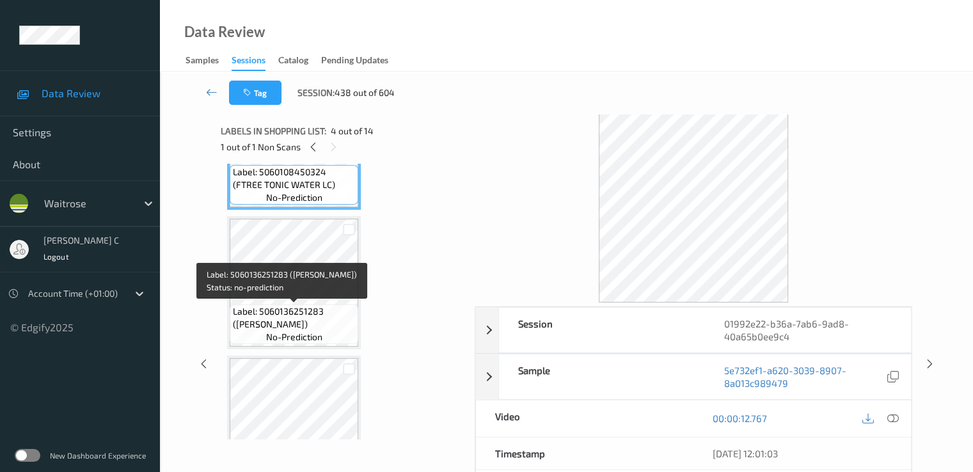
click at [306, 310] on span "Label: 5060136251283 (HIGGIDY SALMO QUICHE)" at bounding box center [294, 318] width 122 height 26
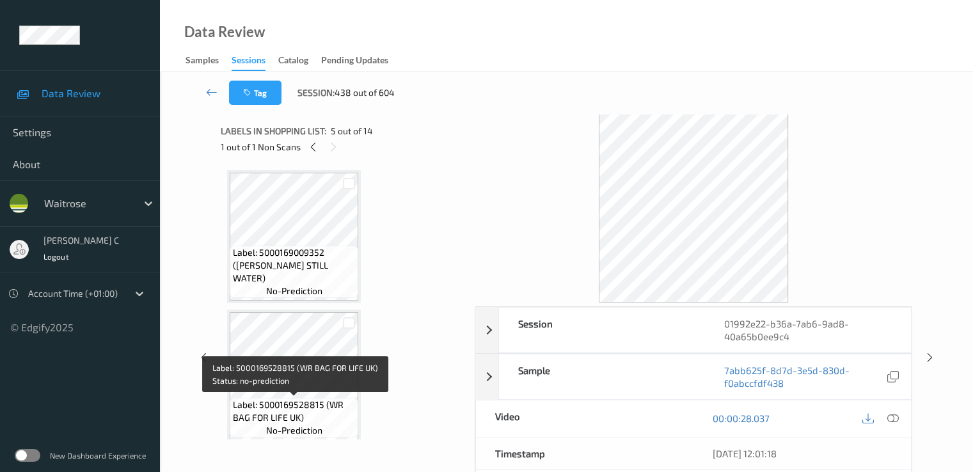
scroll to position [256, 0]
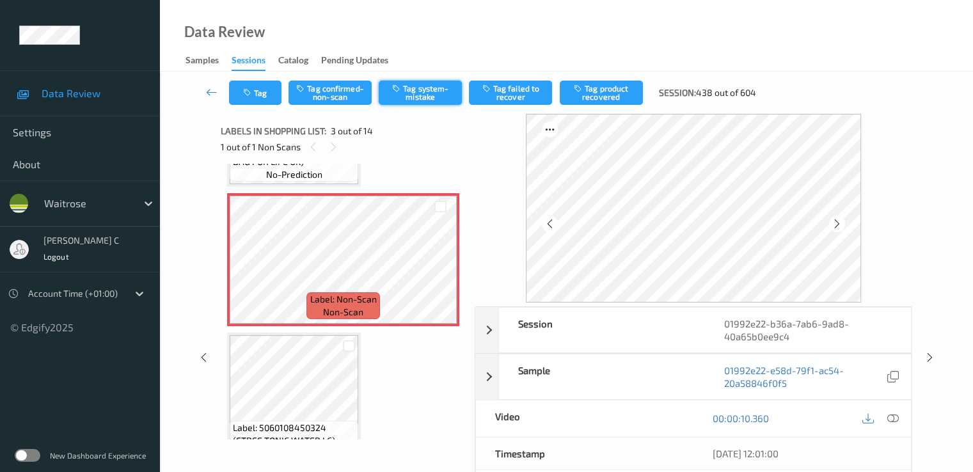
click at [431, 98] on button "Tag system-mistake" at bounding box center [420, 93] width 83 height 24
click at [211, 93] on icon at bounding box center [212, 92] width 12 height 13
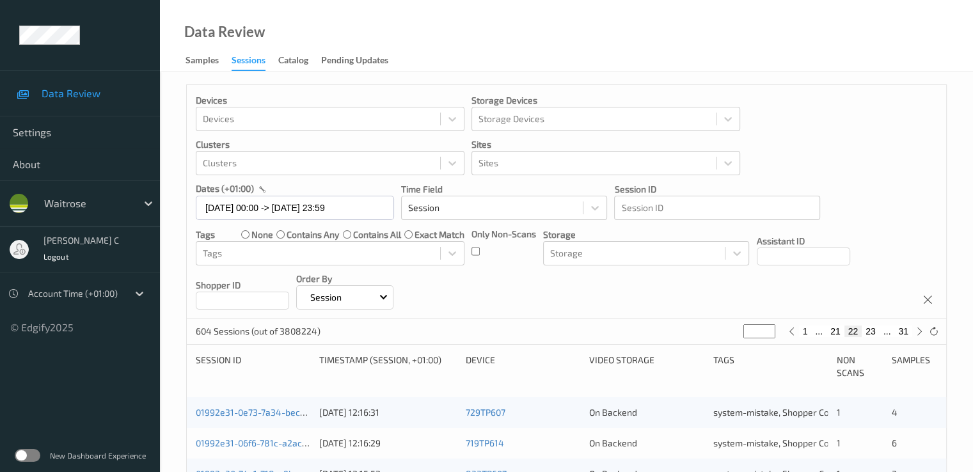
click at [84, 259] on div "Logout" at bounding box center [82, 256] width 76 height 13
click at [60, 257] on span "Logout" at bounding box center [57, 256] width 26 height 9
